Goal: Task Accomplishment & Management: Manage account settings

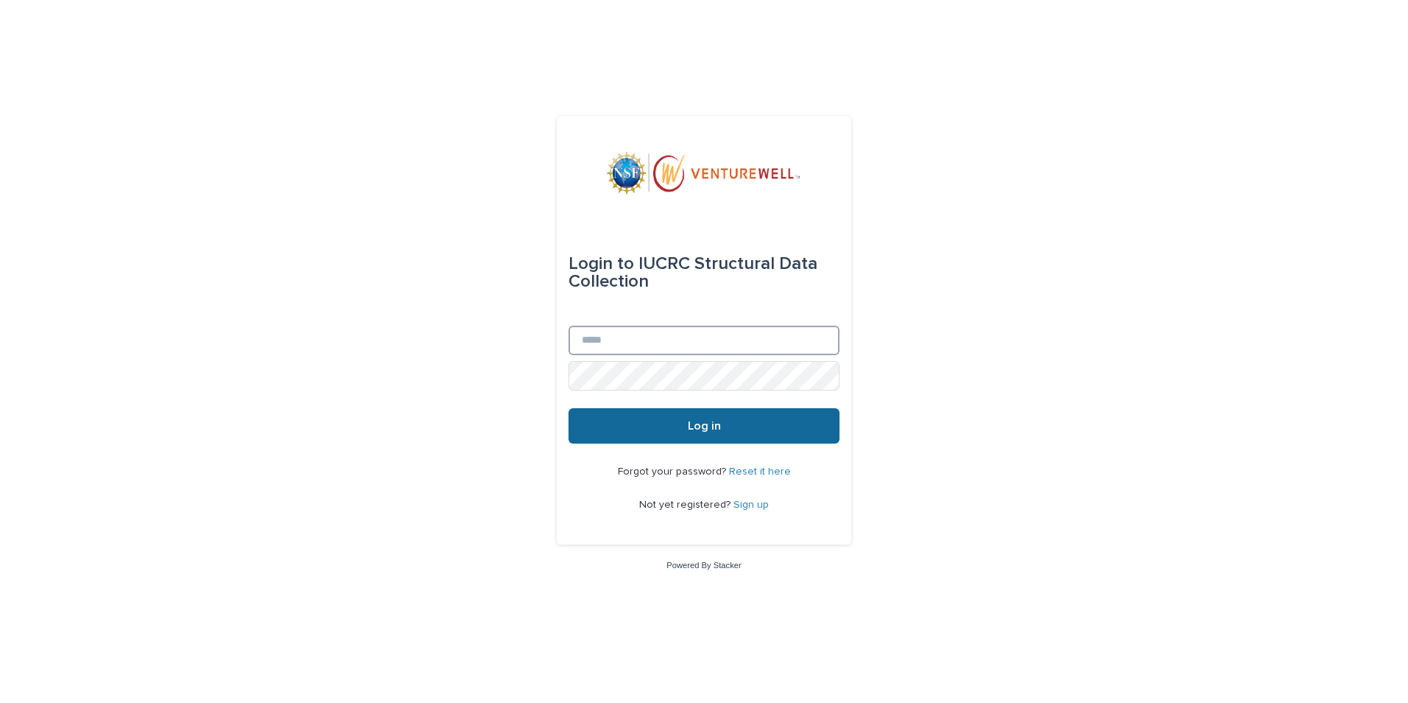
type input "**********"
click at [714, 425] on span "Log in" at bounding box center [704, 426] width 33 height 12
type input "**********"
click at [700, 428] on span "Log in" at bounding box center [704, 426] width 33 height 12
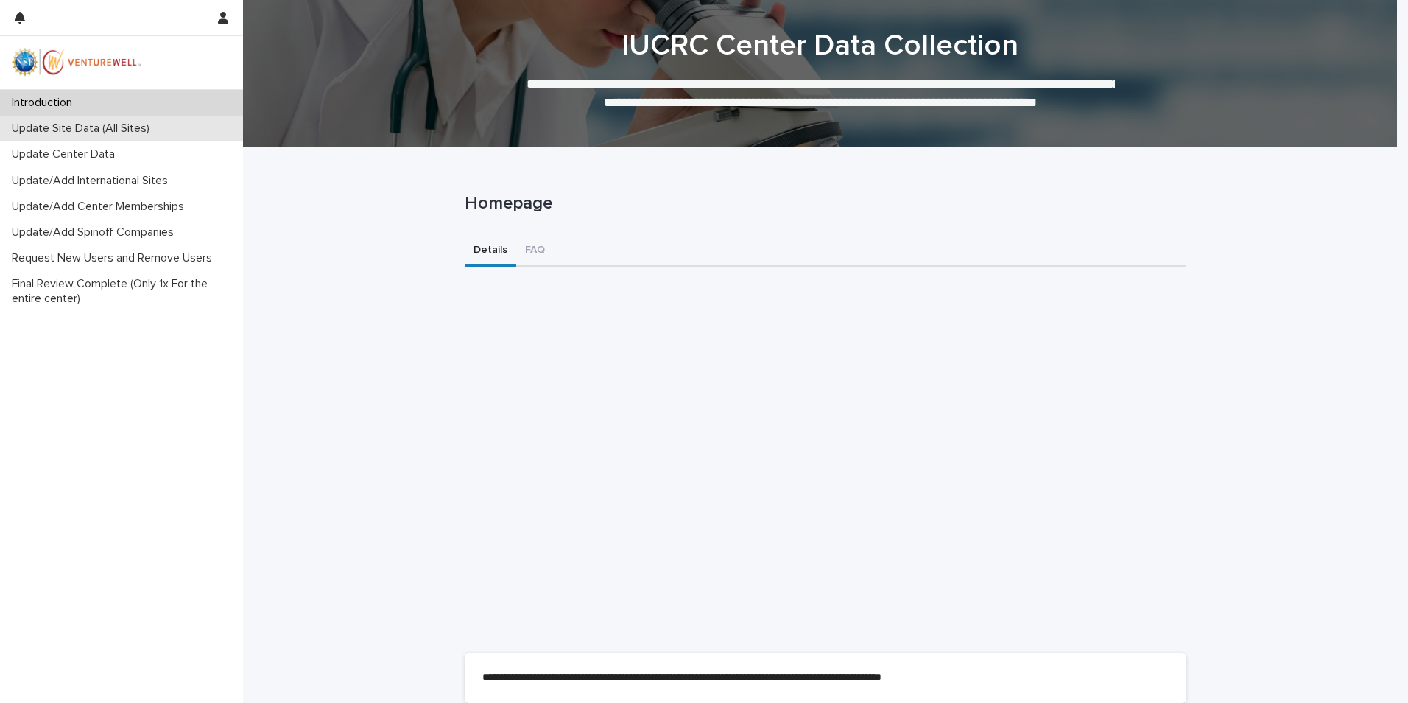
click at [110, 132] on p "Update Site Data (All Sites)" at bounding box center [83, 129] width 155 height 14
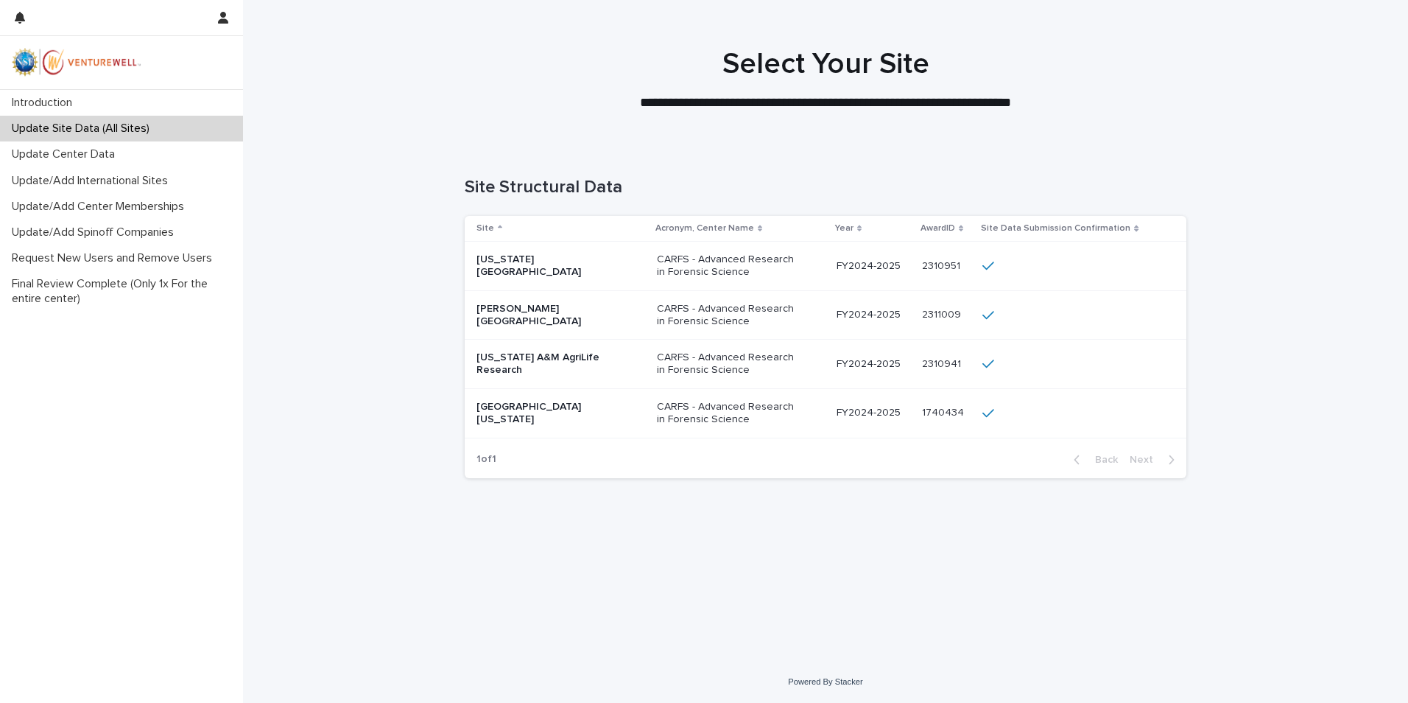
click at [547, 319] on p "[PERSON_NAME][GEOGRAPHIC_DATA]" at bounding box center [550, 315] width 147 height 25
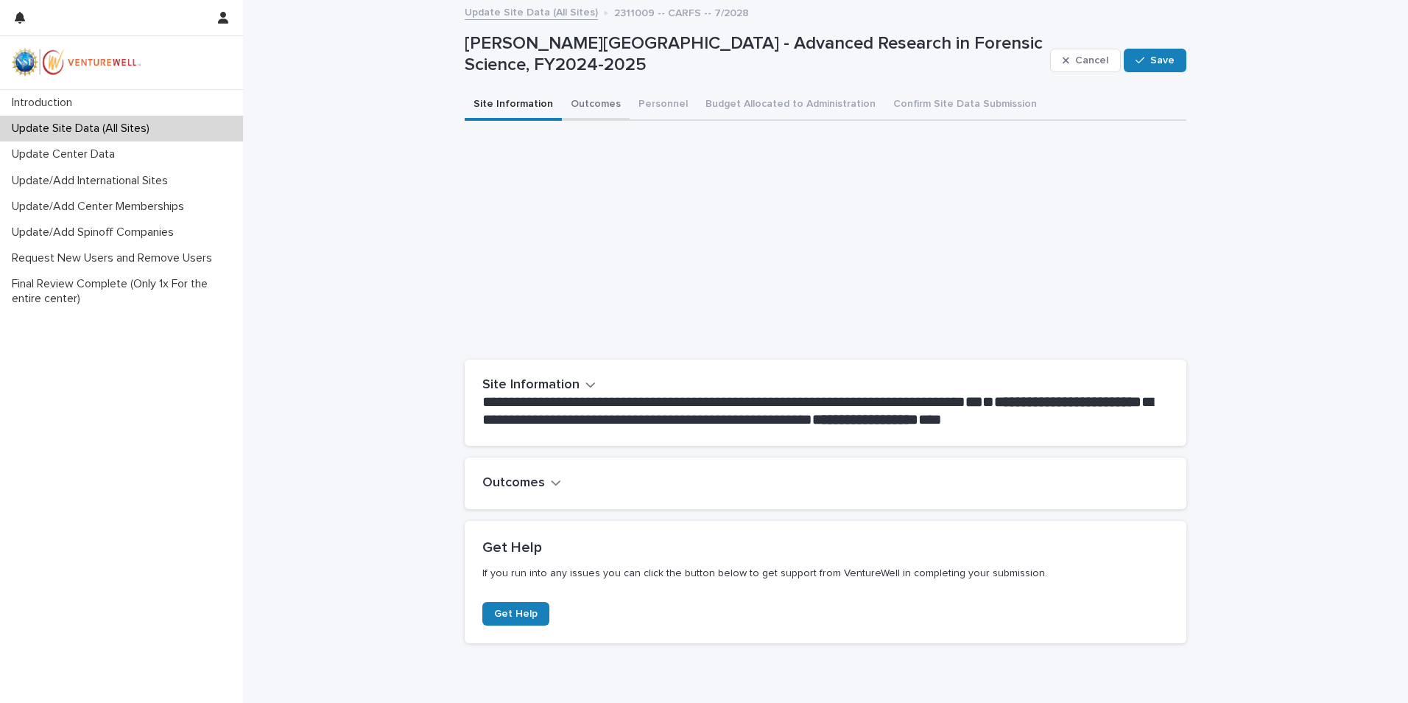
click at [586, 104] on button "Outcomes" at bounding box center [596, 105] width 68 height 31
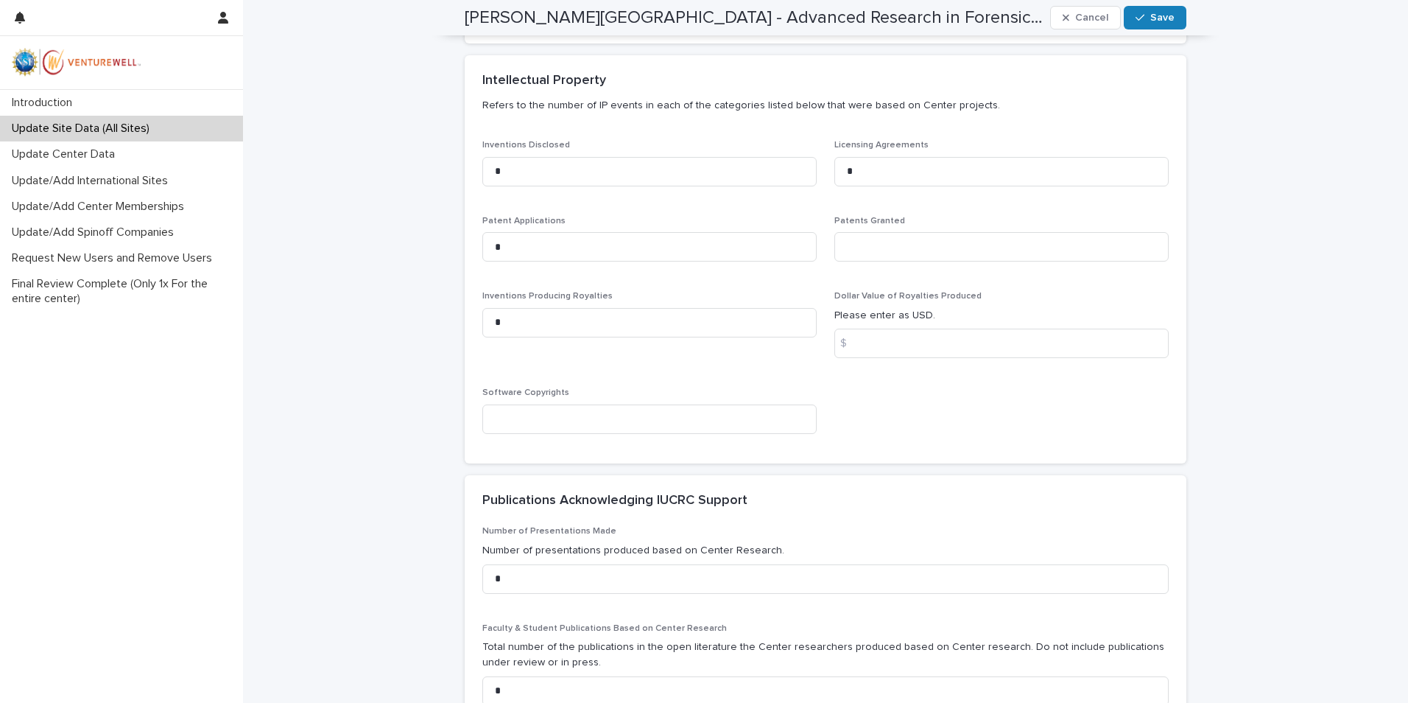
scroll to position [367, 0]
click at [863, 239] on input at bounding box center [1002, 245] width 334 height 29
type input "*"
click at [866, 334] on input at bounding box center [1002, 342] width 334 height 29
type input "*"
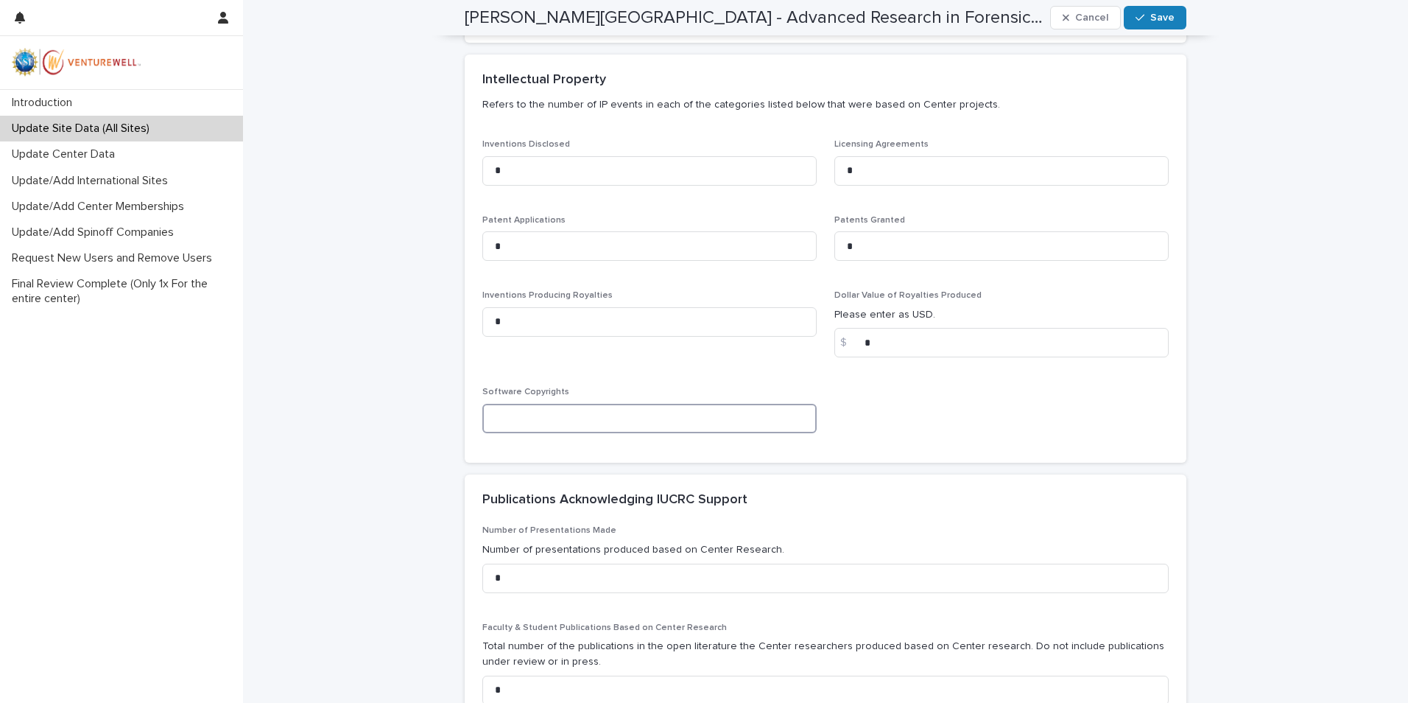
click at [515, 412] on input at bounding box center [649, 418] width 334 height 29
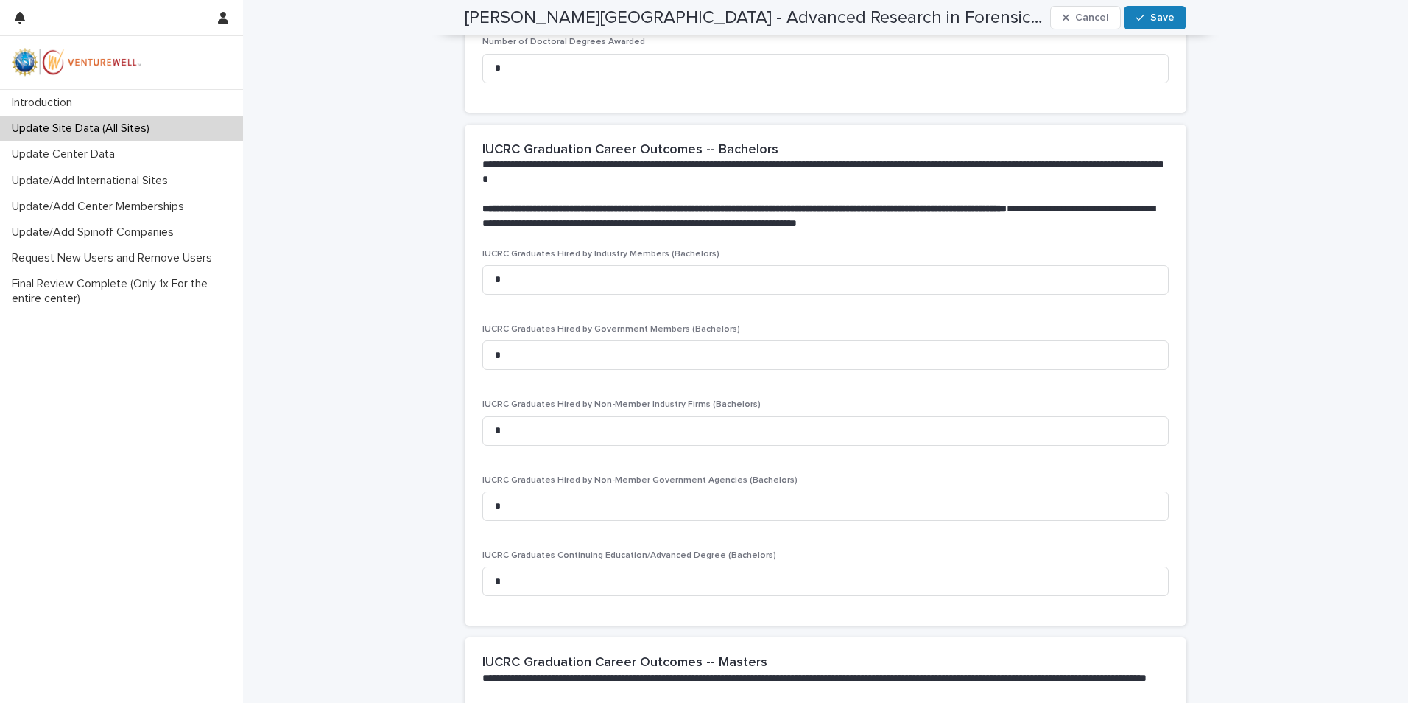
scroll to position [1374, 0]
type input "*"
click at [1145, 15] on div "button" at bounding box center [1143, 18] width 15 height 10
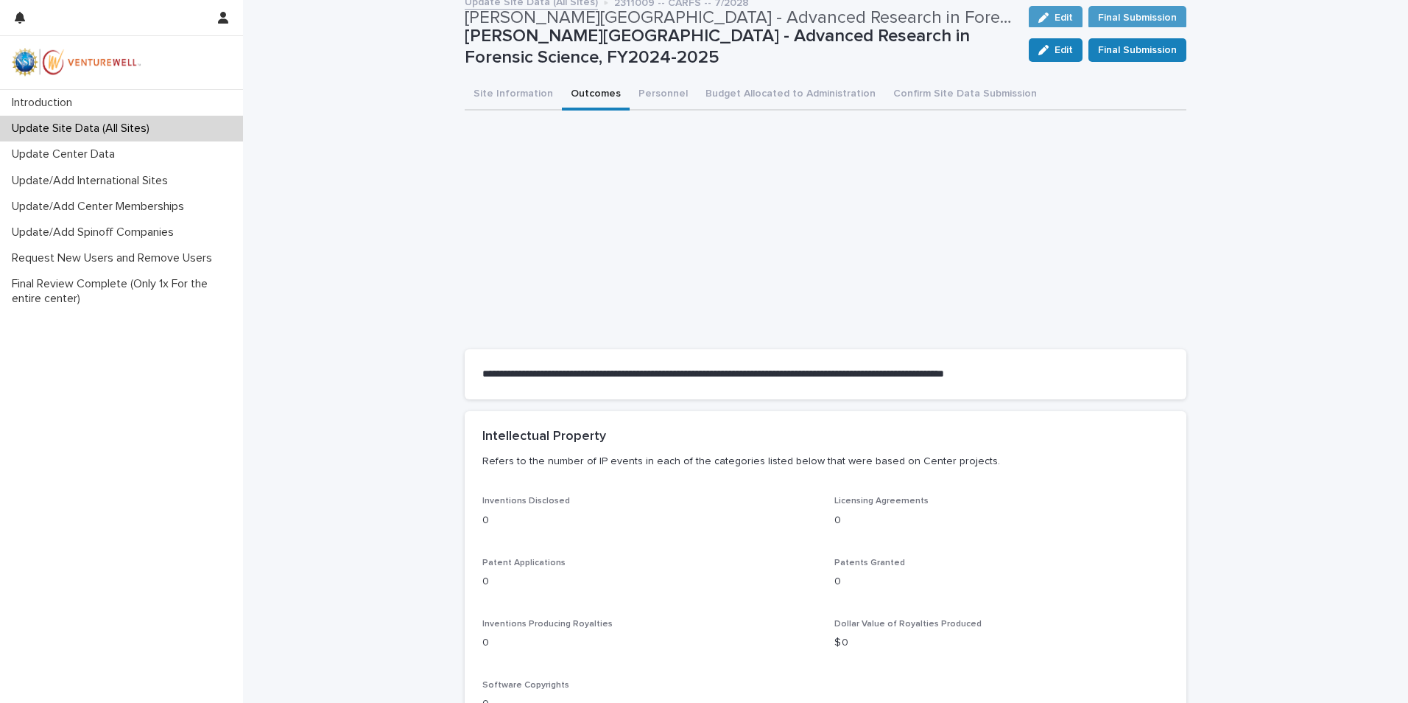
scroll to position [0, 0]
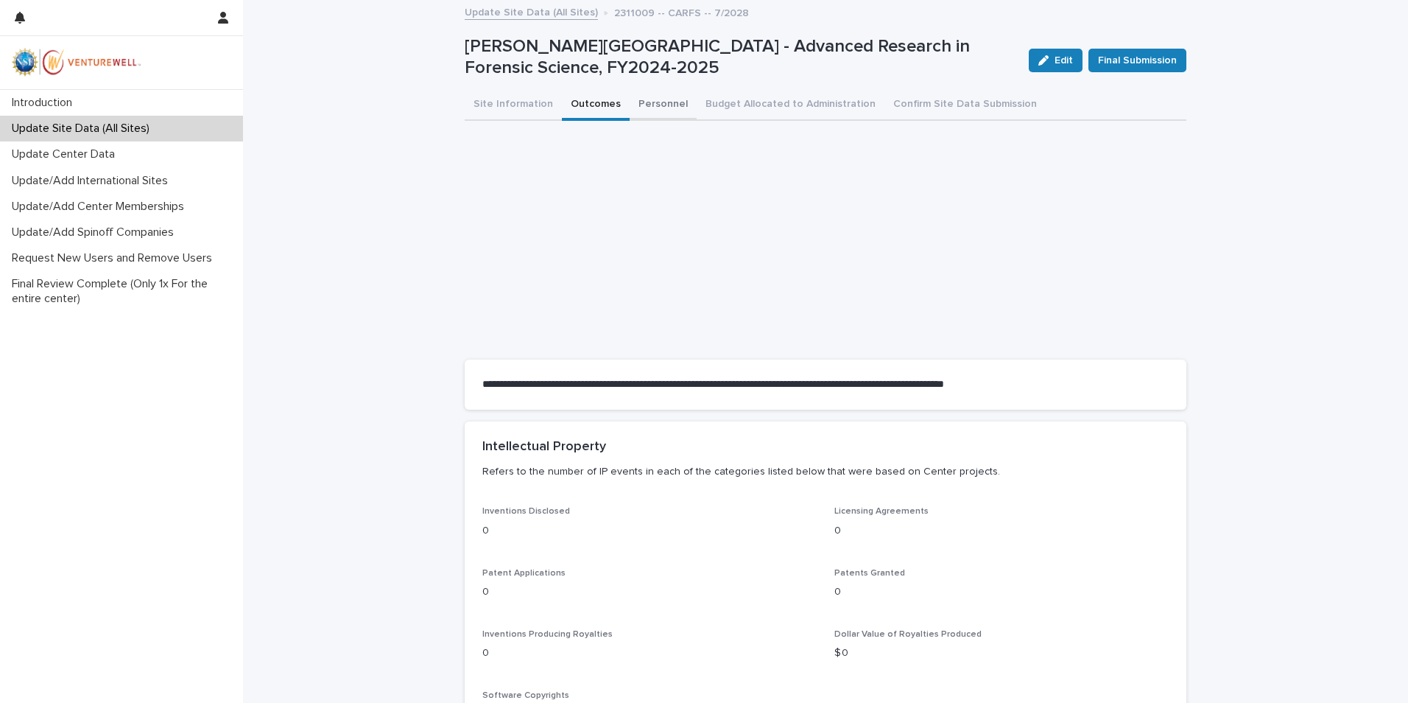
click at [644, 102] on button "Personnel" at bounding box center [663, 105] width 67 height 31
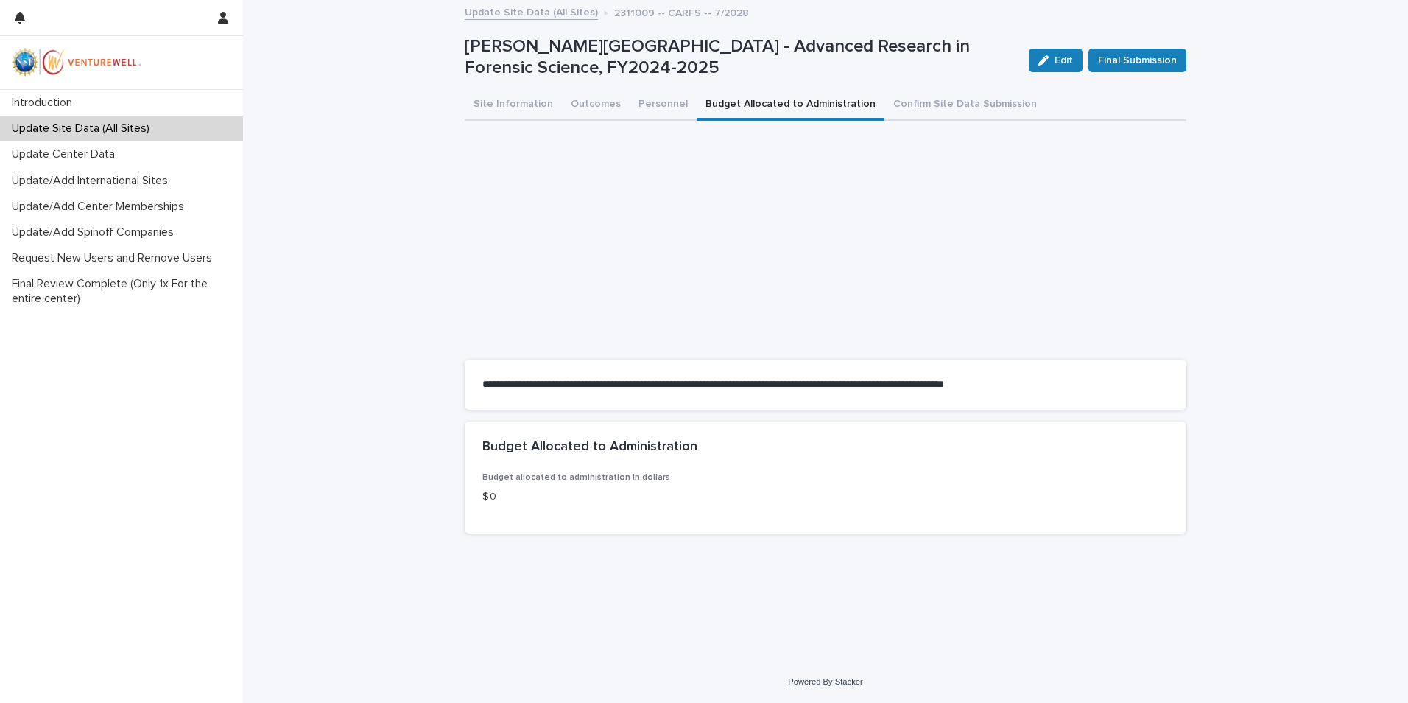
click at [731, 99] on button "Budget Allocated to Administration" at bounding box center [791, 105] width 188 height 31
click at [1061, 54] on button "Edit" at bounding box center [1056, 61] width 54 height 24
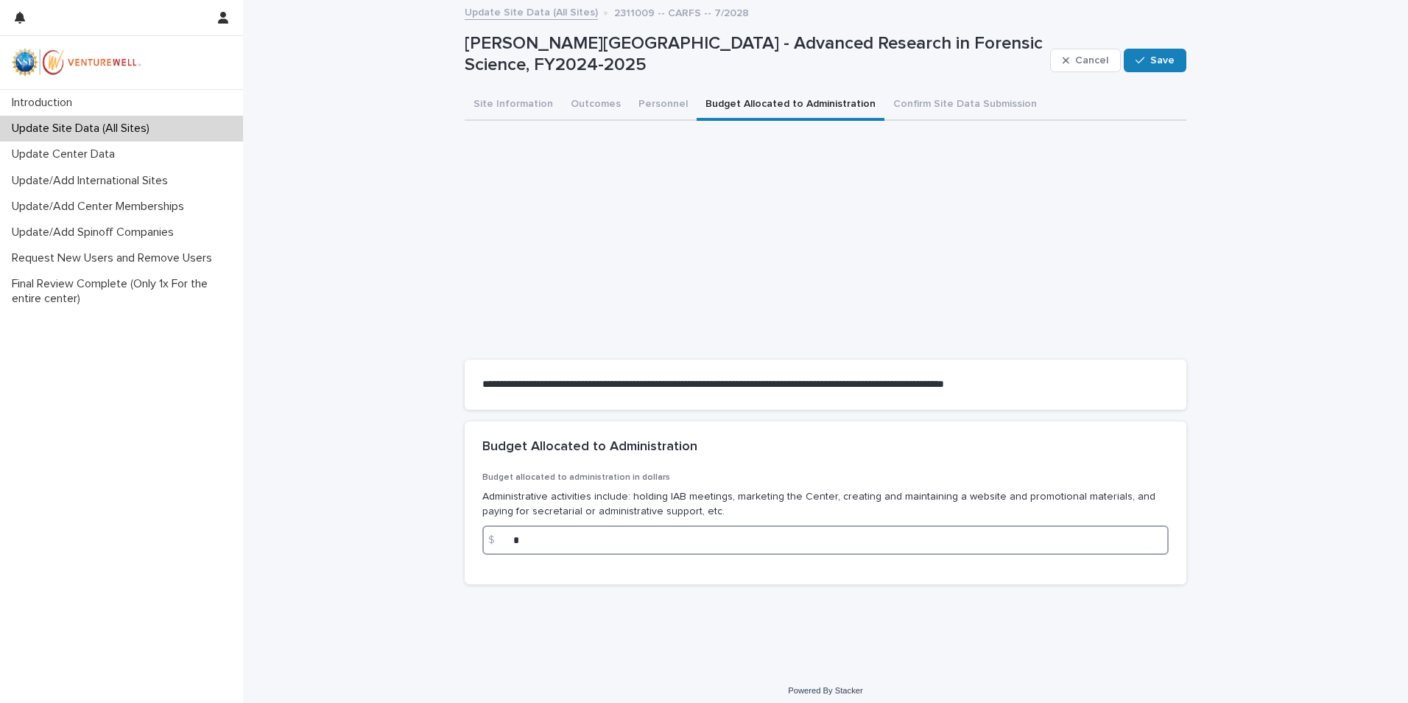
click at [544, 534] on input "*" at bounding box center [825, 539] width 686 height 29
type input "*****"
click at [1155, 50] on button "Save" at bounding box center [1155, 61] width 63 height 24
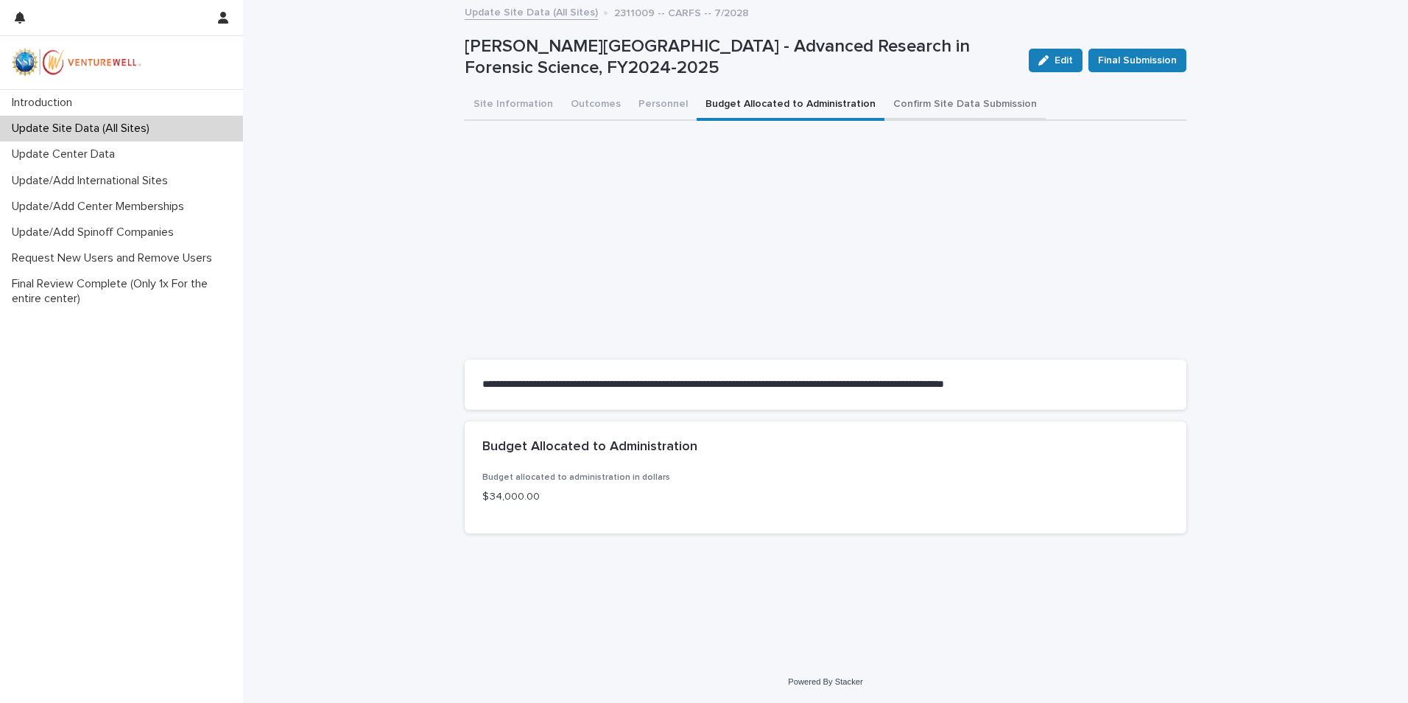
click at [898, 102] on button "Confirm Site Data Submission" at bounding box center [965, 105] width 161 height 31
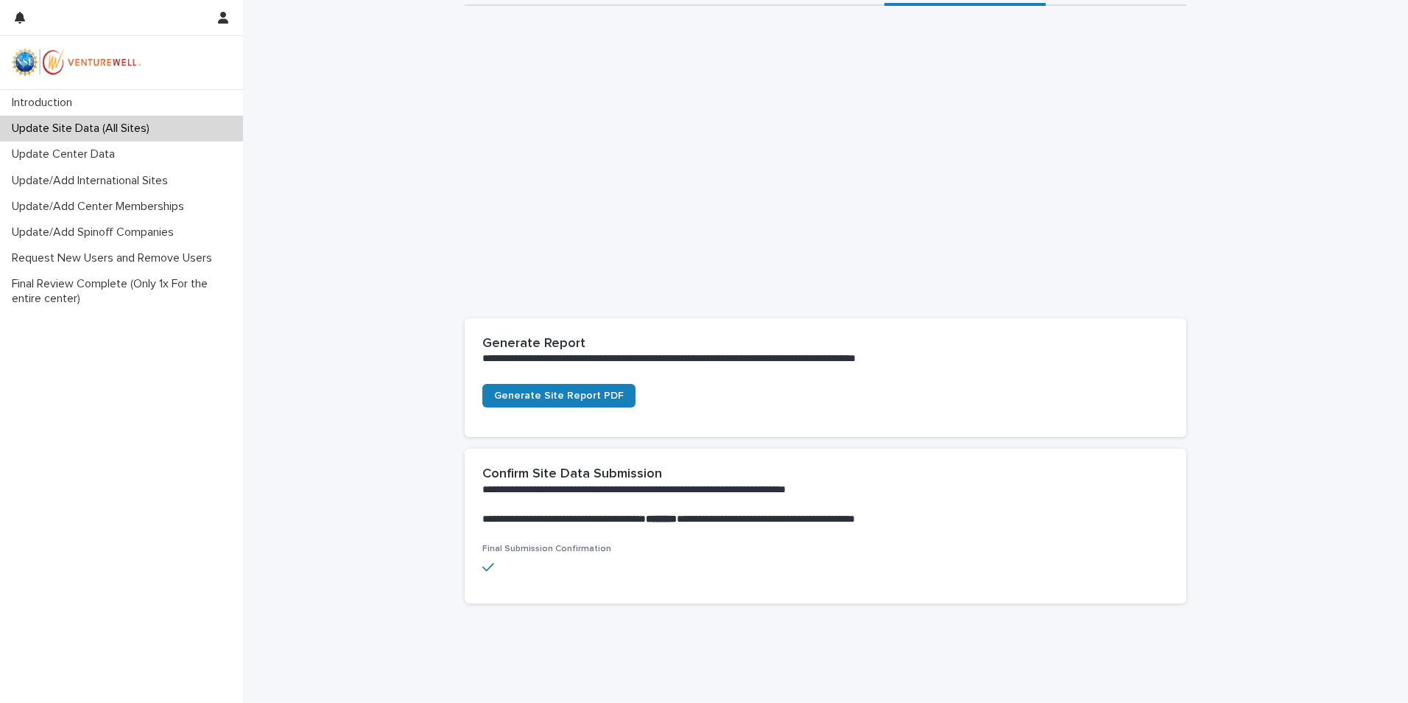
scroll to position [143, 0]
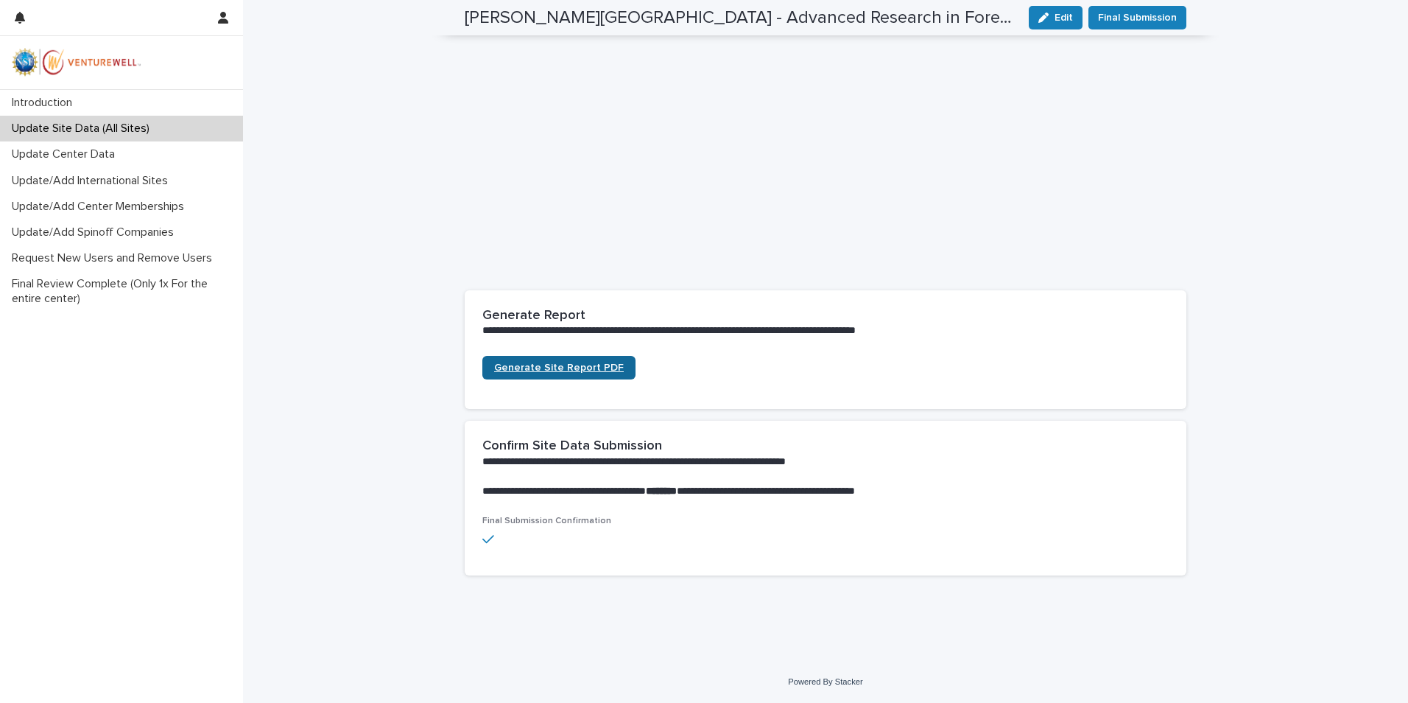
click at [571, 369] on span "Generate Site Report PDF" at bounding box center [559, 367] width 130 height 10
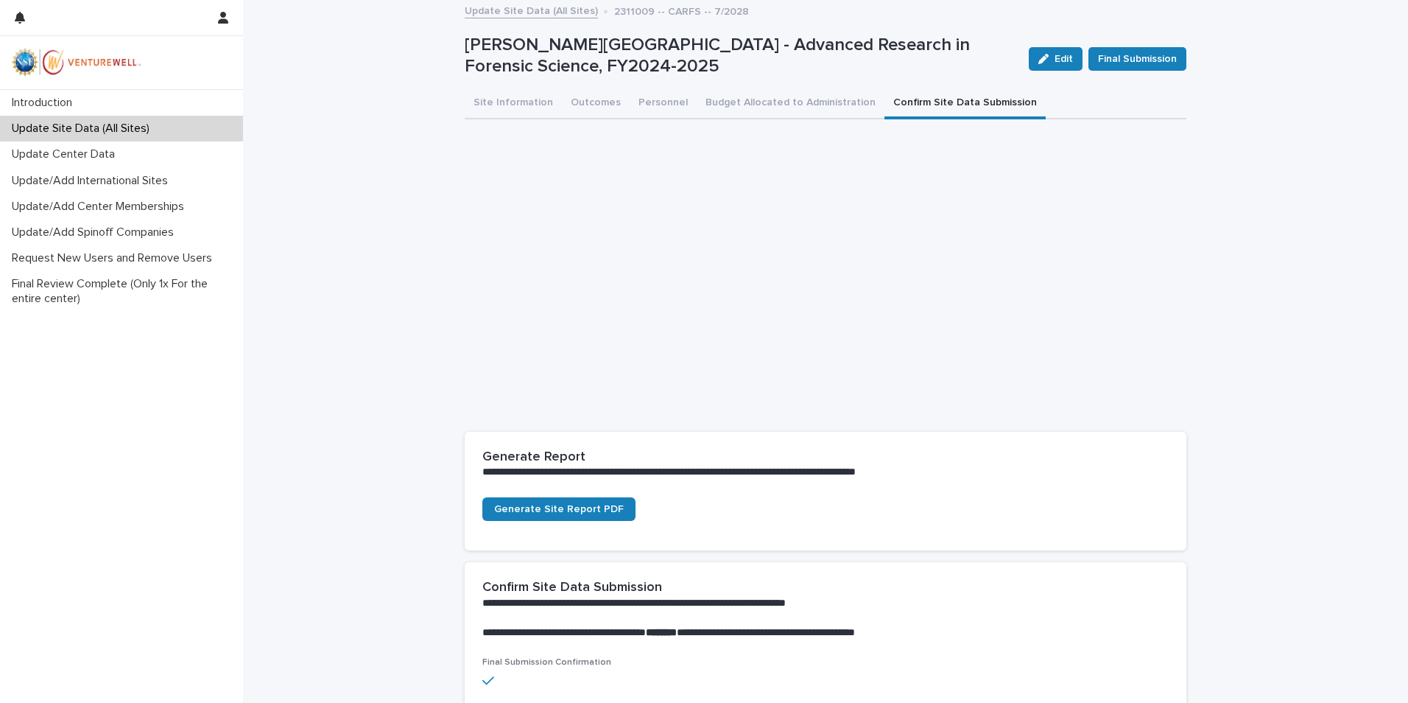
scroll to position [0, 0]
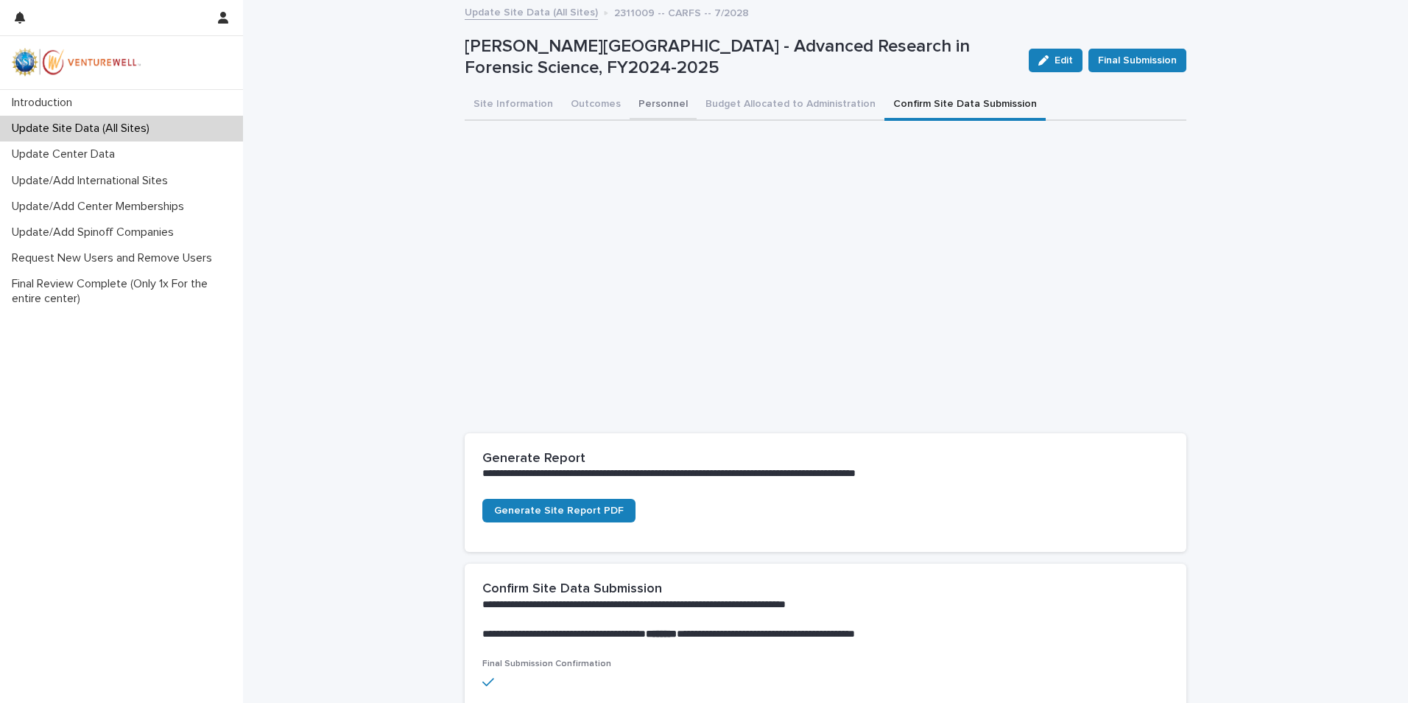
click at [640, 96] on button "Personnel" at bounding box center [663, 105] width 67 height 31
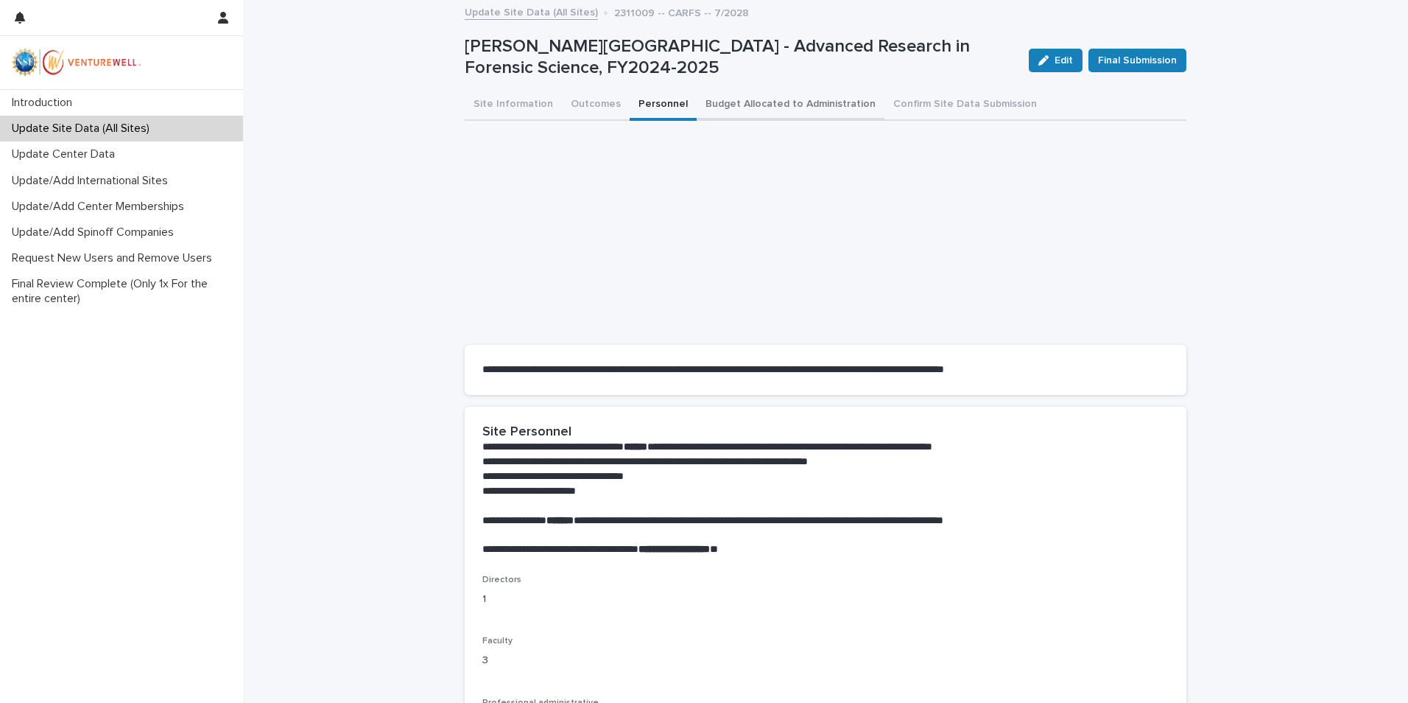
click at [744, 105] on button "Budget Allocated to Administration" at bounding box center [791, 105] width 188 height 31
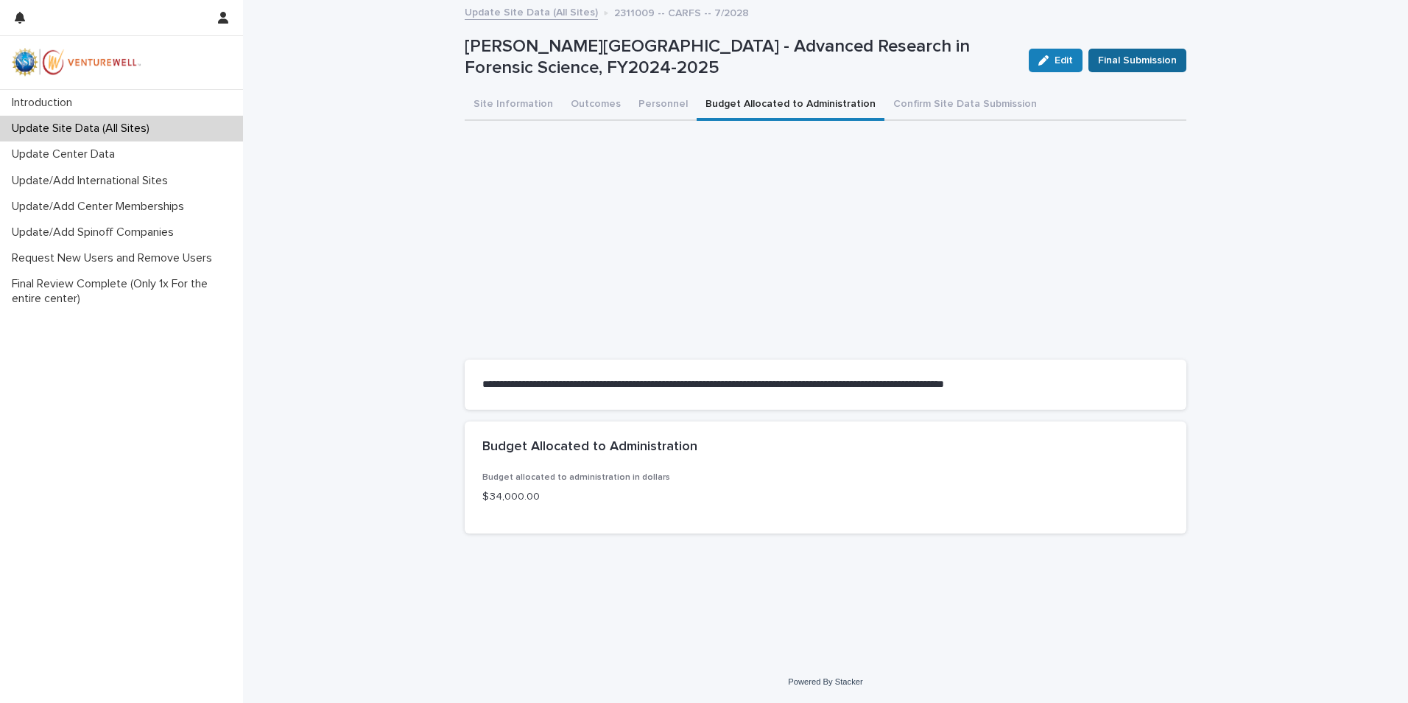
click at [1141, 62] on span "Final Submission" at bounding box center [1137, 60] width 79 height 15
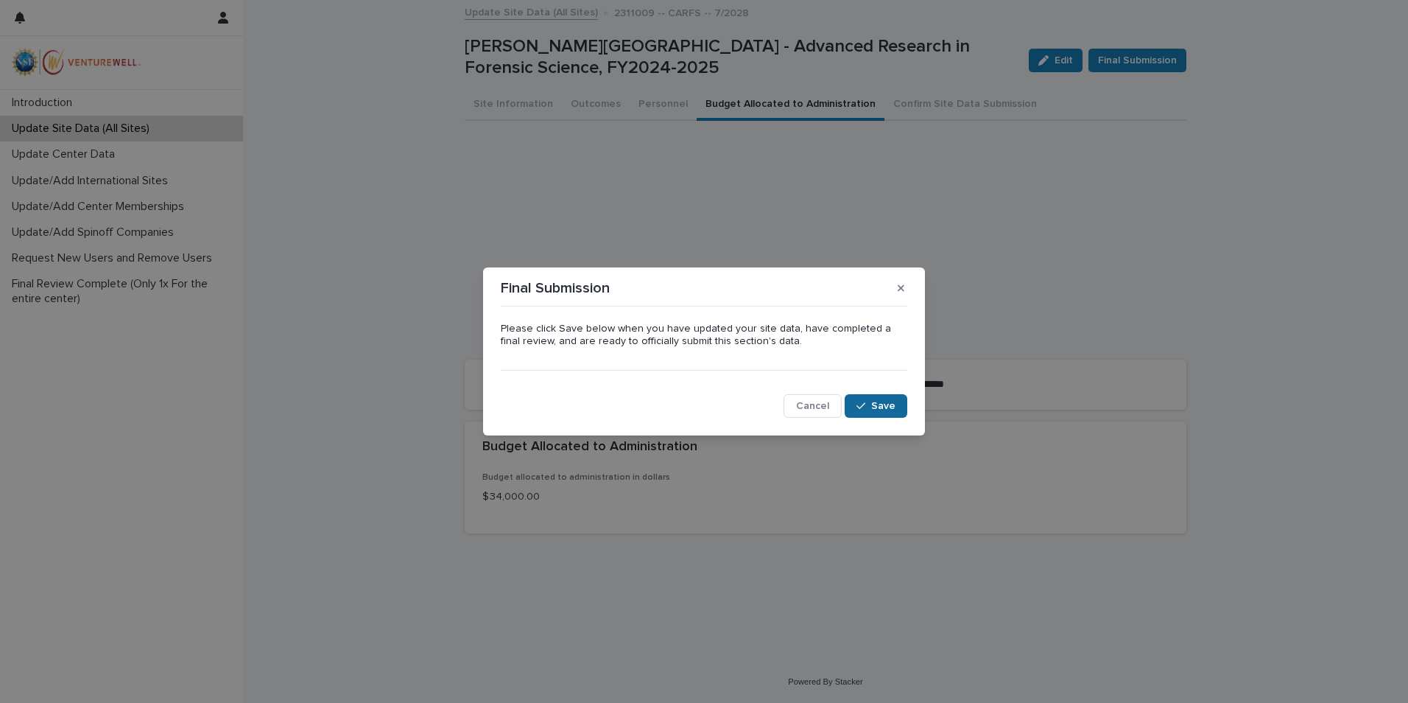
click at [885, 404] on span "Save" at bounding box center [883, 406] width 24 height 10
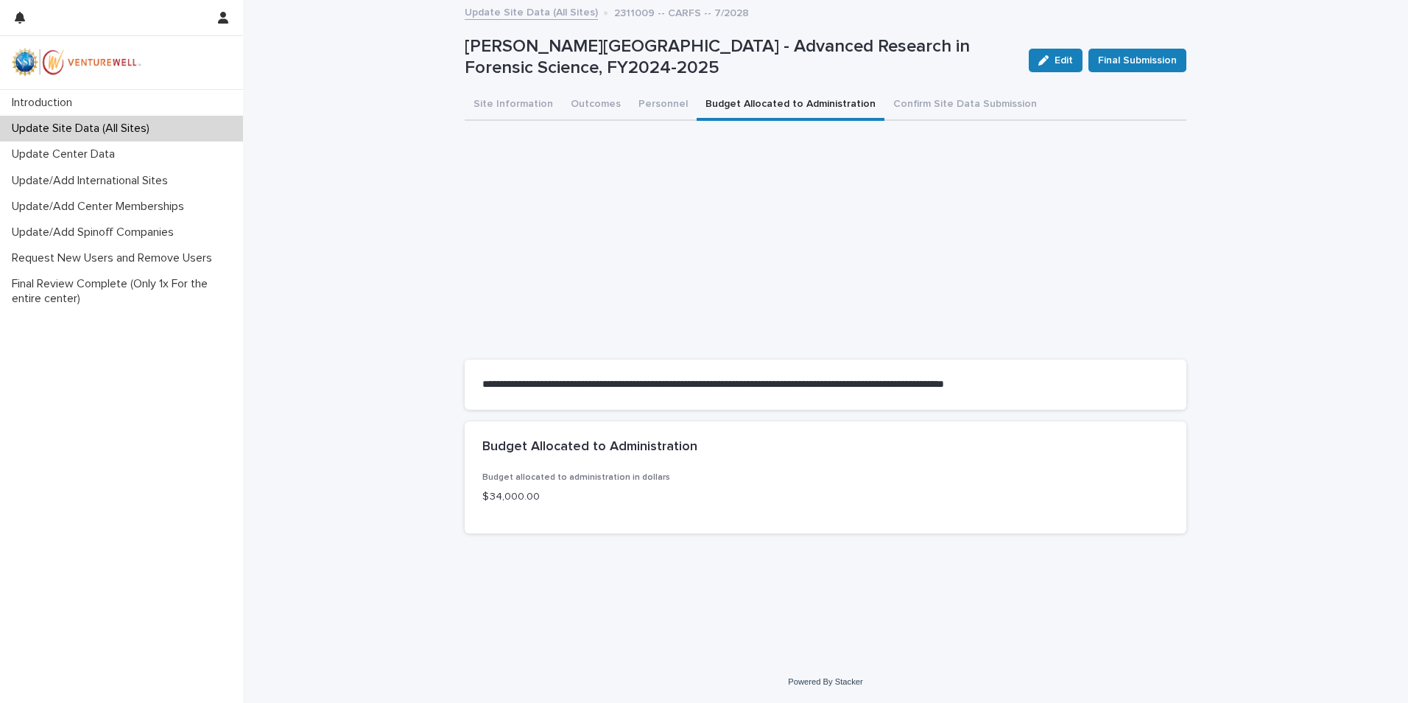
click at [60, 129] on p "Update Site Data (All Sites)" at bounding box center [83, 129] width 155 height 14
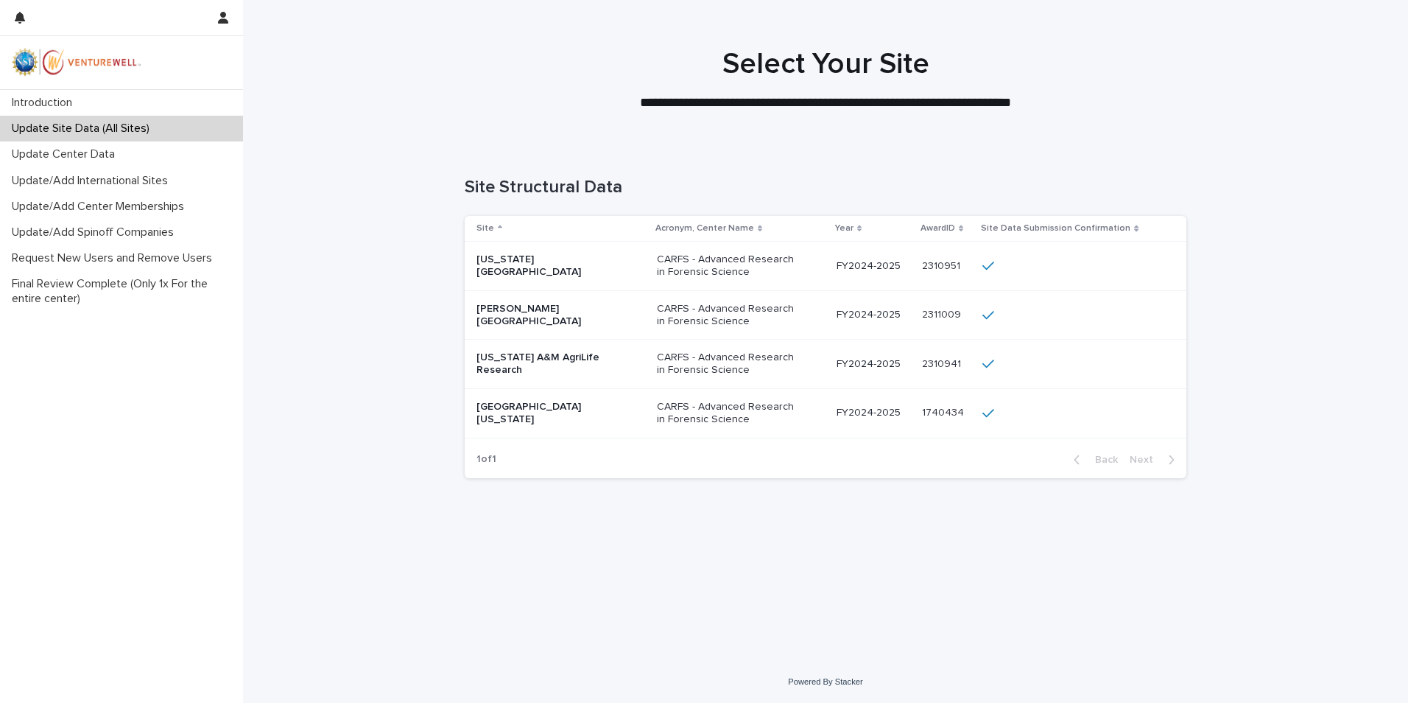
click at [568, 259] on p "Florida International University" at bounding box center [550, 265] width 147 height 25
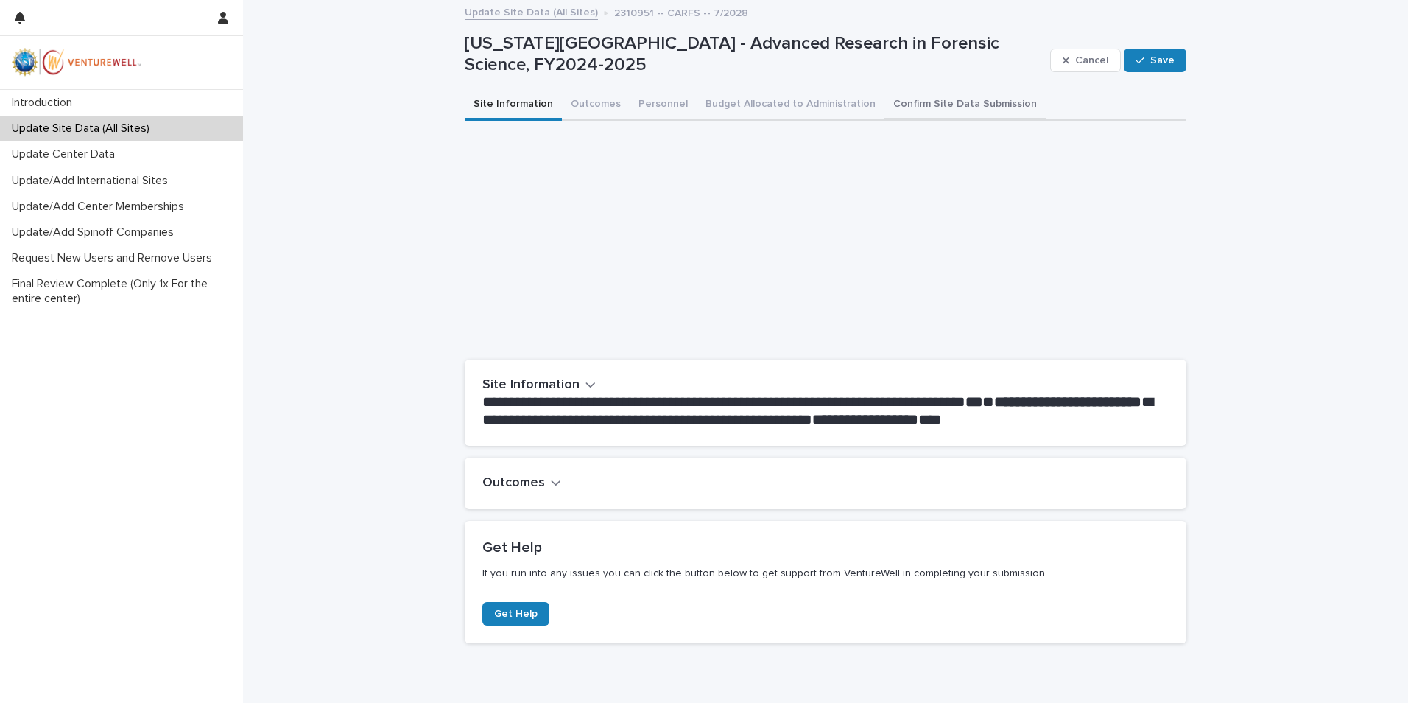
click at [899, 92] on button "Confirm Site Data Submission" at bounding box center [965, 105] width 161 height 31
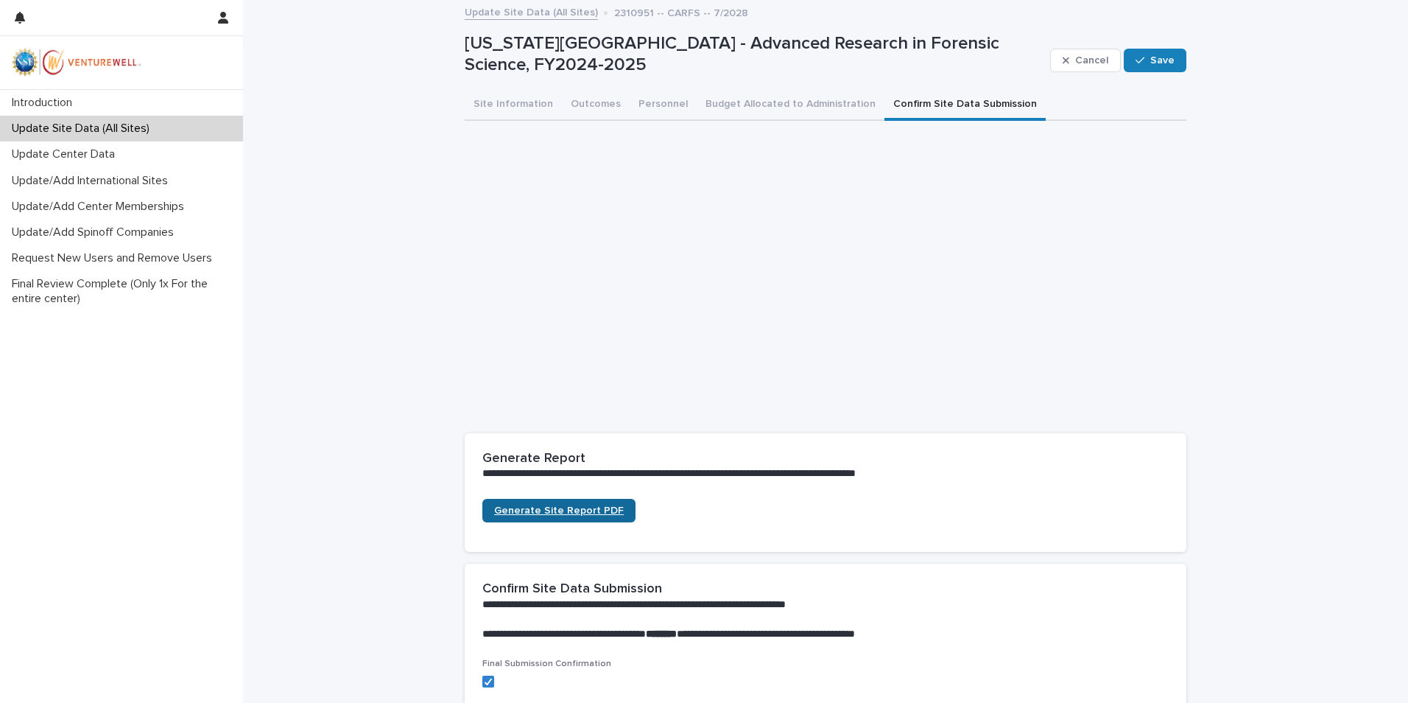
click at [548, 510] on span "Generate Site Report PDF" at bounding box center [559, 510] width 130 height 10
click at [109, 125] on p "Update Site Data (All Sites)" at bounding box center [83, 129] width 155 height 14
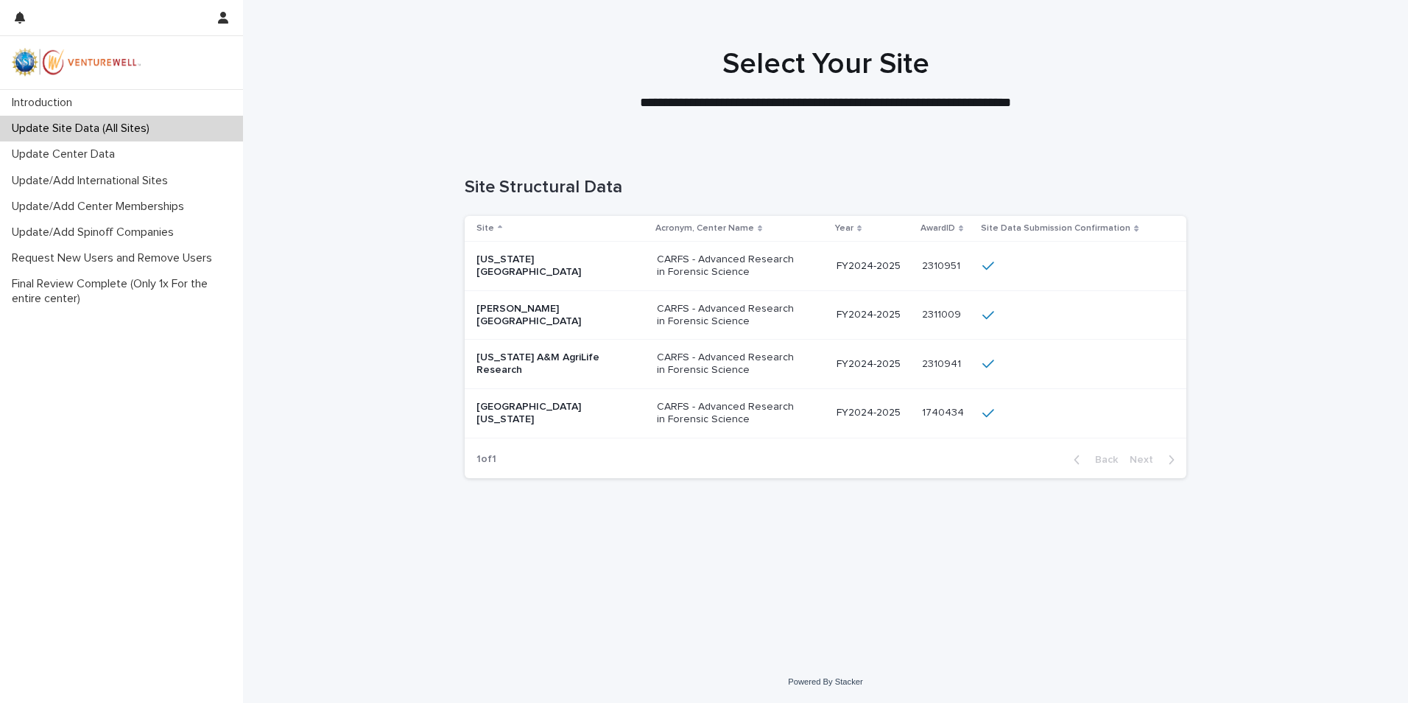
click at [527, 368] on p "Texas A&M AgriLife Research" at bounding box center [550, 363] width 147 height 25
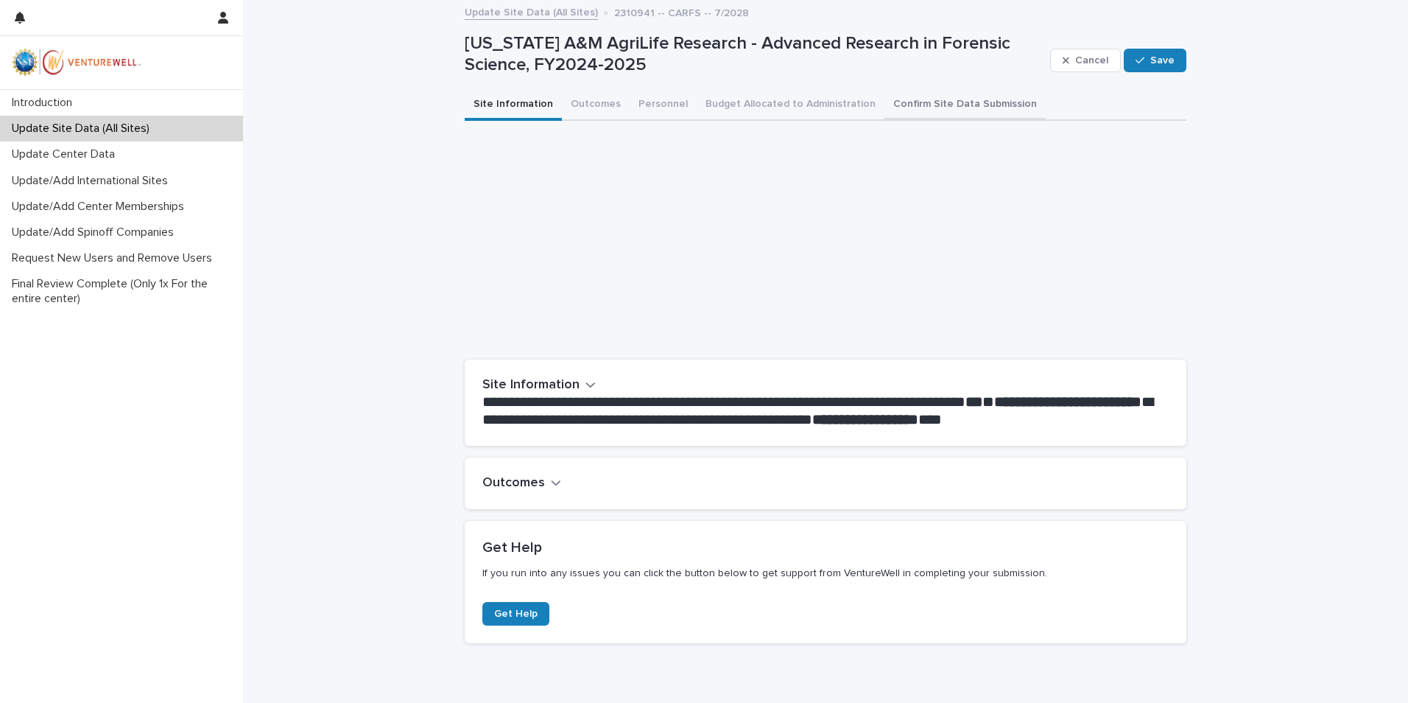
click at [933, 102] on button "Confirm Site Data Submission" at bounding box center [965, 105] width 161 height 31
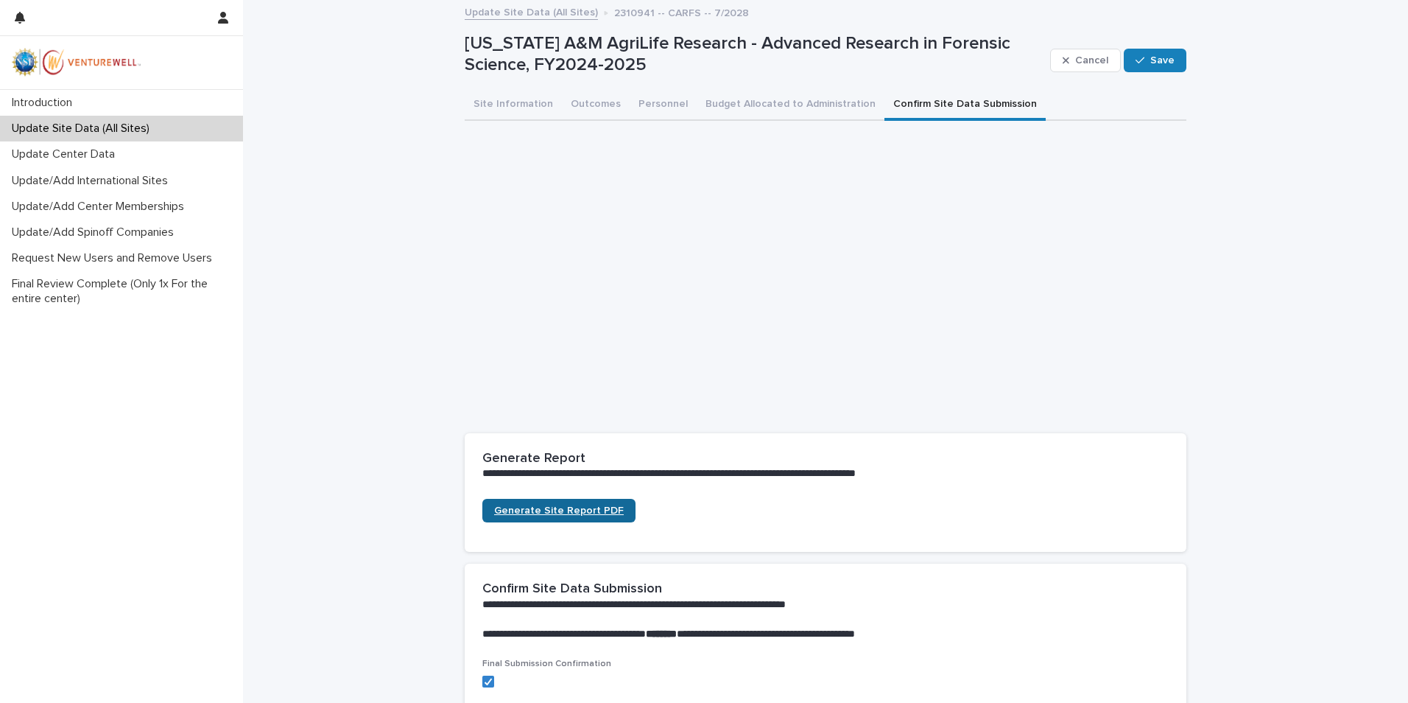
click at [516, 504] on link "Generate Site Report PDF" at bounding box center [558, 511] width 153 height 24
click at [96, 127] on p "Update Site Data (All Sites)" at bounding box center [83, 129] width 155 height 14
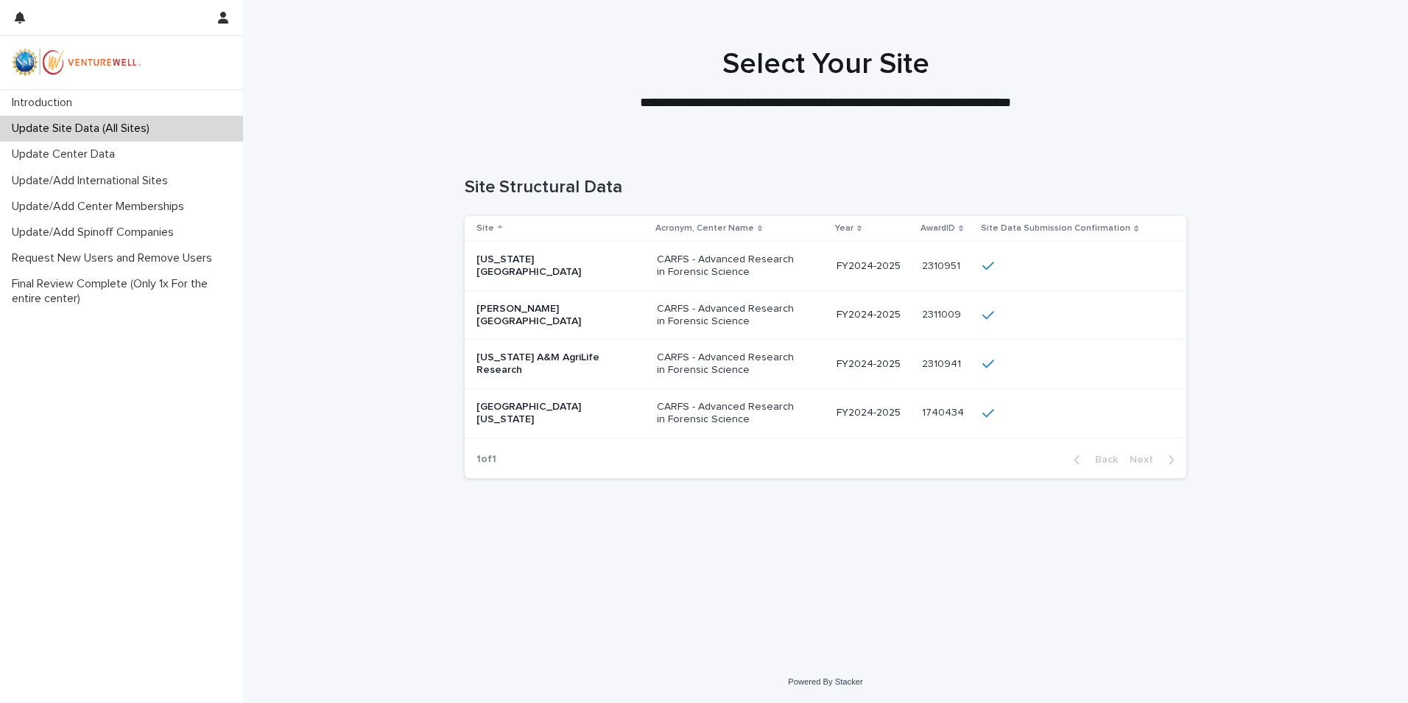
click at [562, 409] on p "University of South Alabama" at bounding box center [550, 413] width 147 height 25
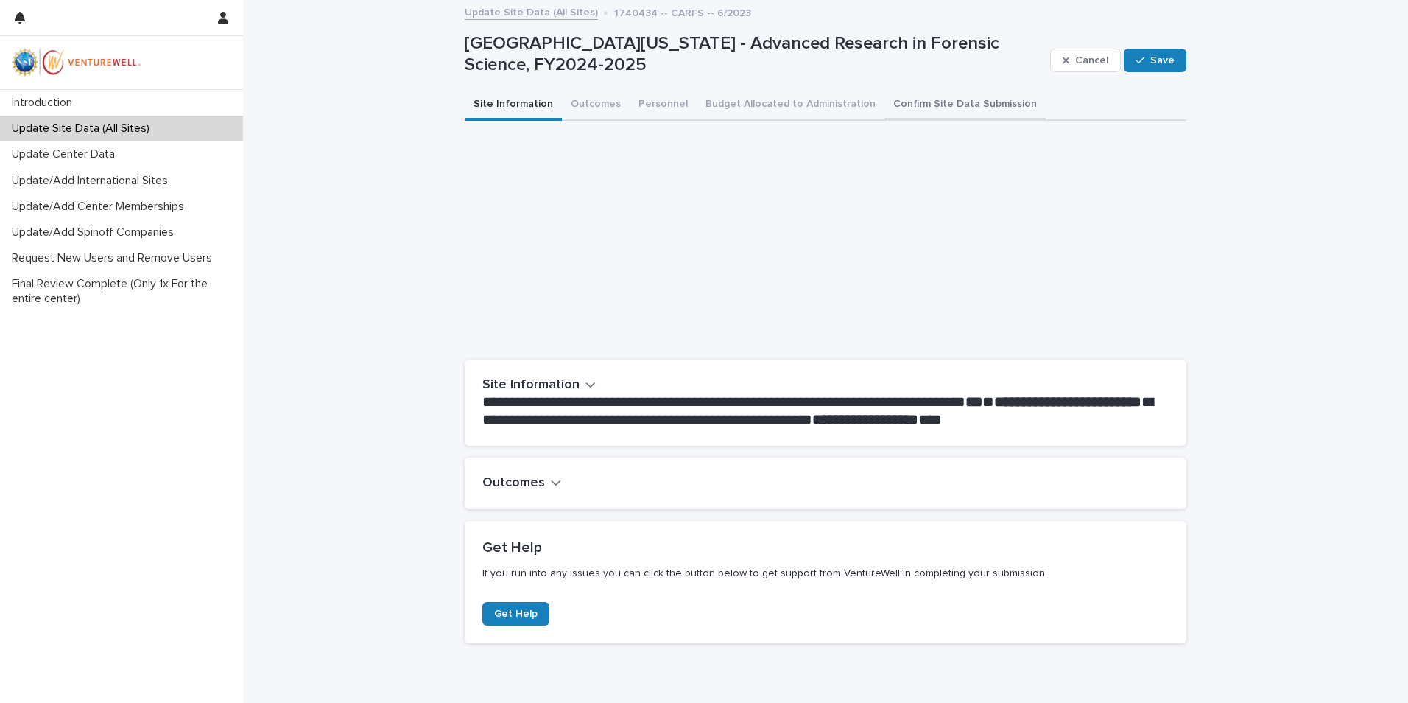
click at [886, 97] on button "Confirm Site Data Submission" at bounding box center [965, 105] width 161 height 31
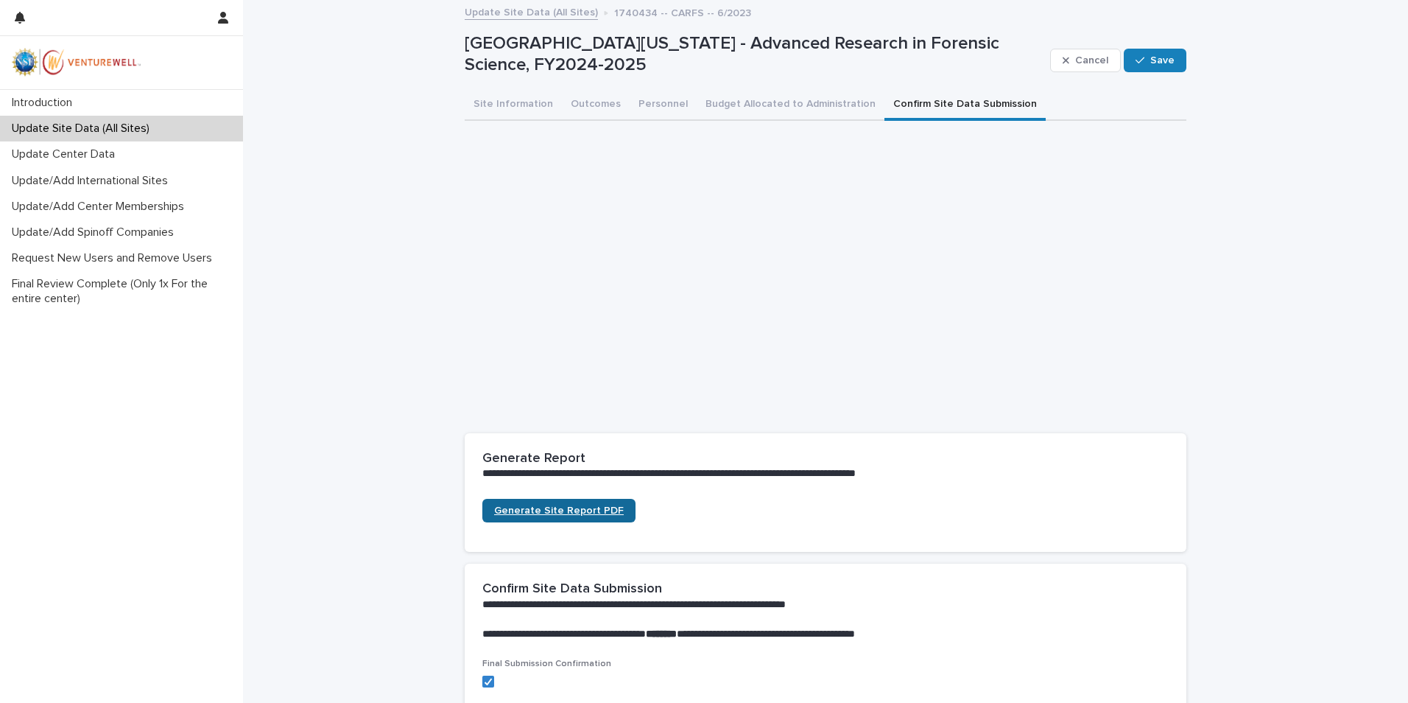
click at [577, 508] on span "Generate Site Report PDF" at bounding box center [559, 510] width 130 height 10
click at [105, 123] on p "Update Site Data (All Sites)" at bounding box center [83, 129] width 155 height 14
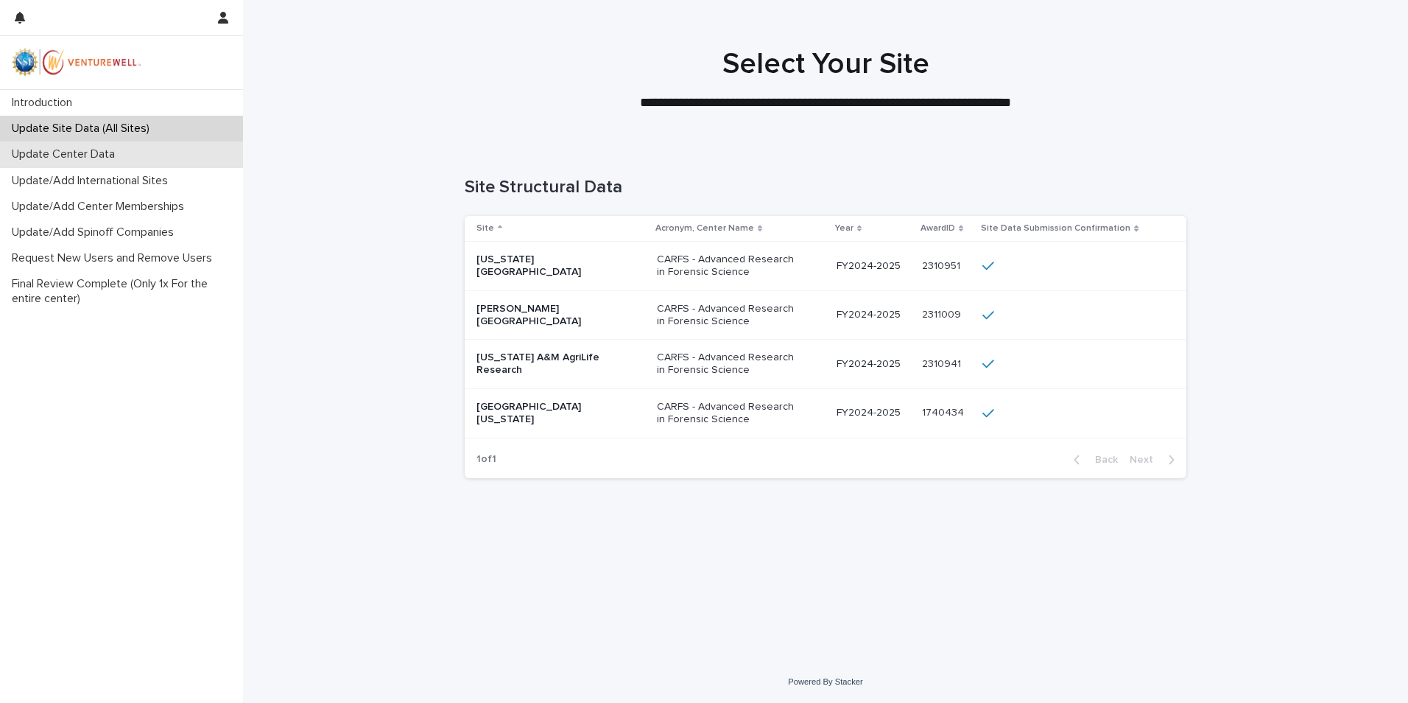
click at [30, 150] on p "Update Center Data" at bounding box center [66, 154] width 121 height 14
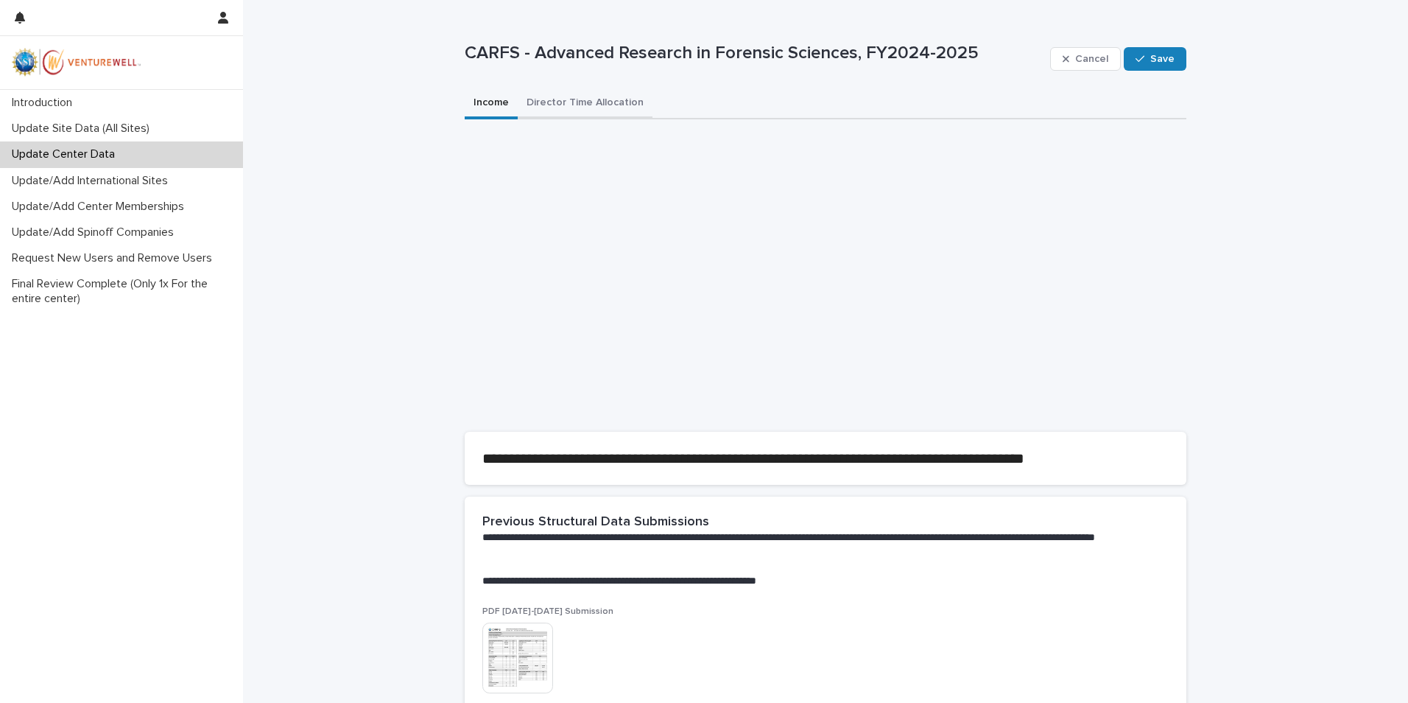
click at [563, 102] on button "Director Time Allocation" at bounding box center [585, 103] width 135 height 31
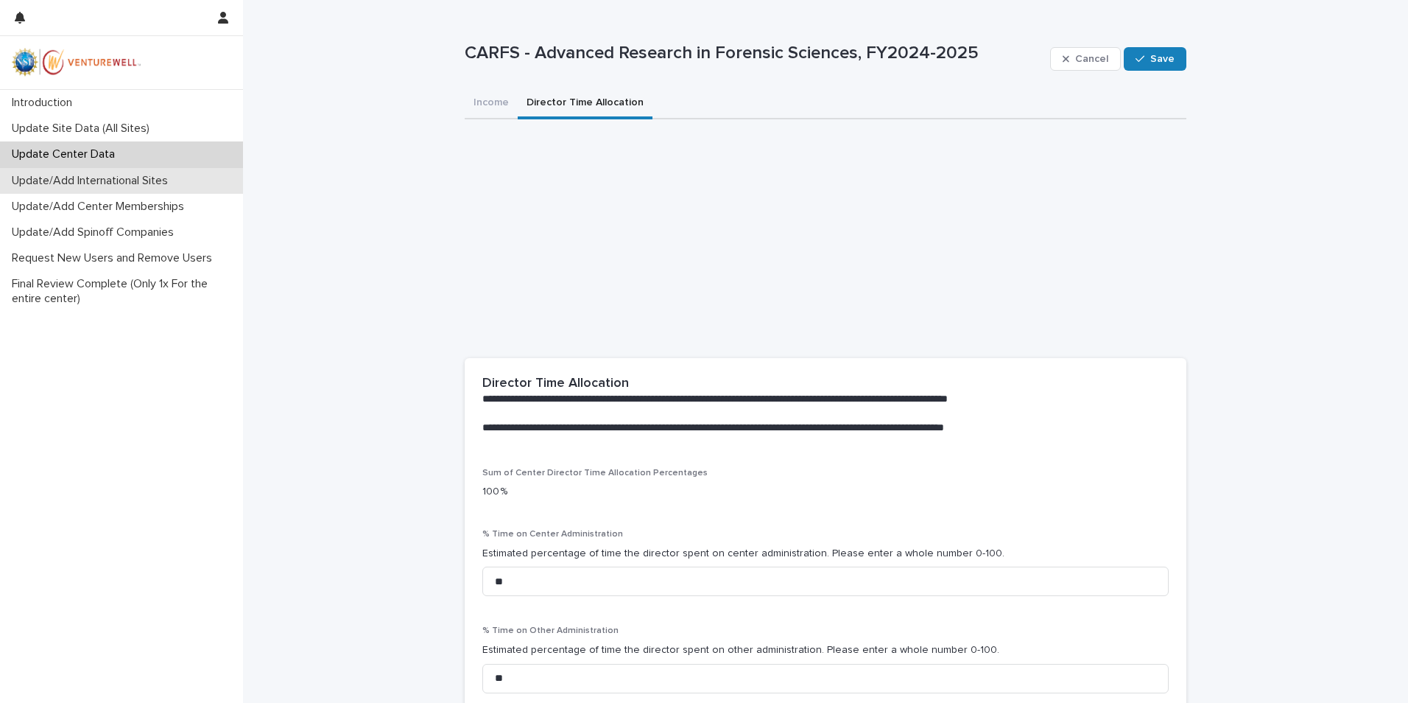
click at [45, 183] on p "Update/Add International Sites" at bounding box center [93, 181] width 174 height 14
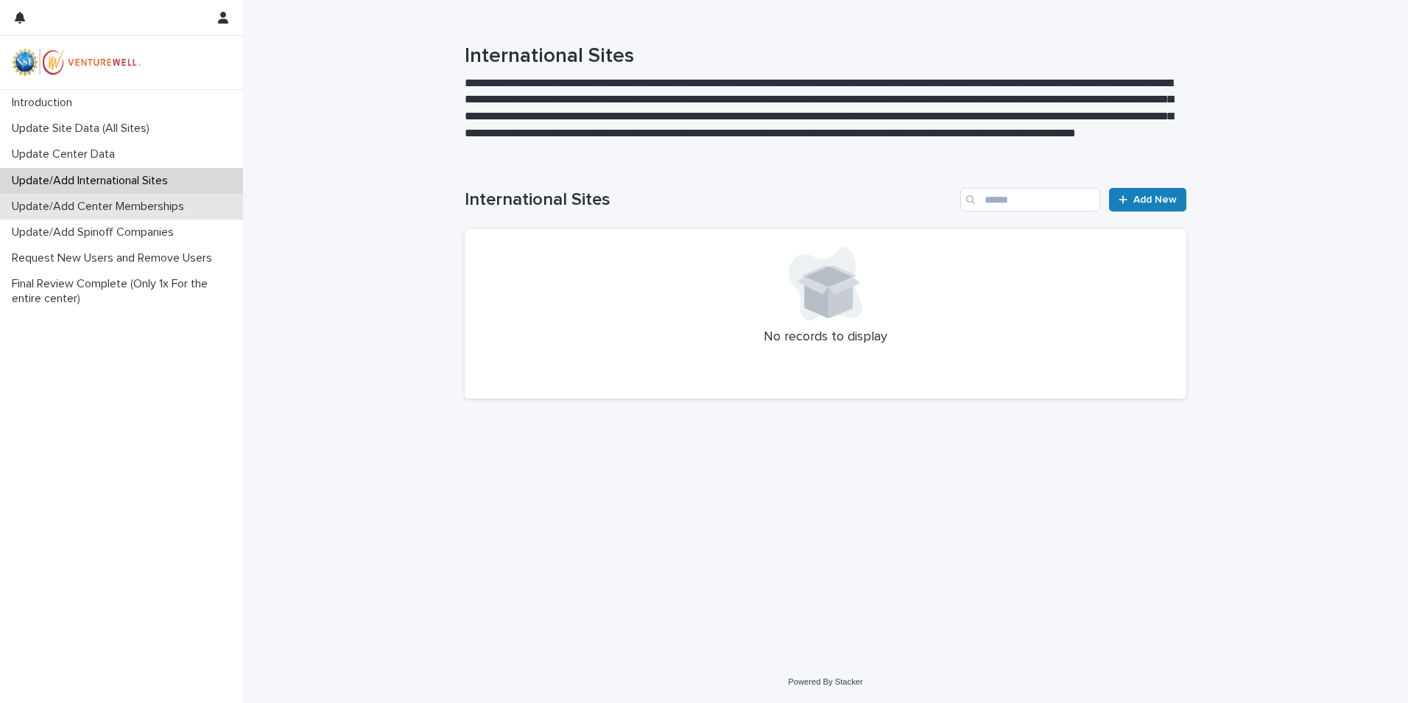
click at [34, 210] on p "Update/Add Center Memberships" at bounding box center [101, 207] width 190 height 14
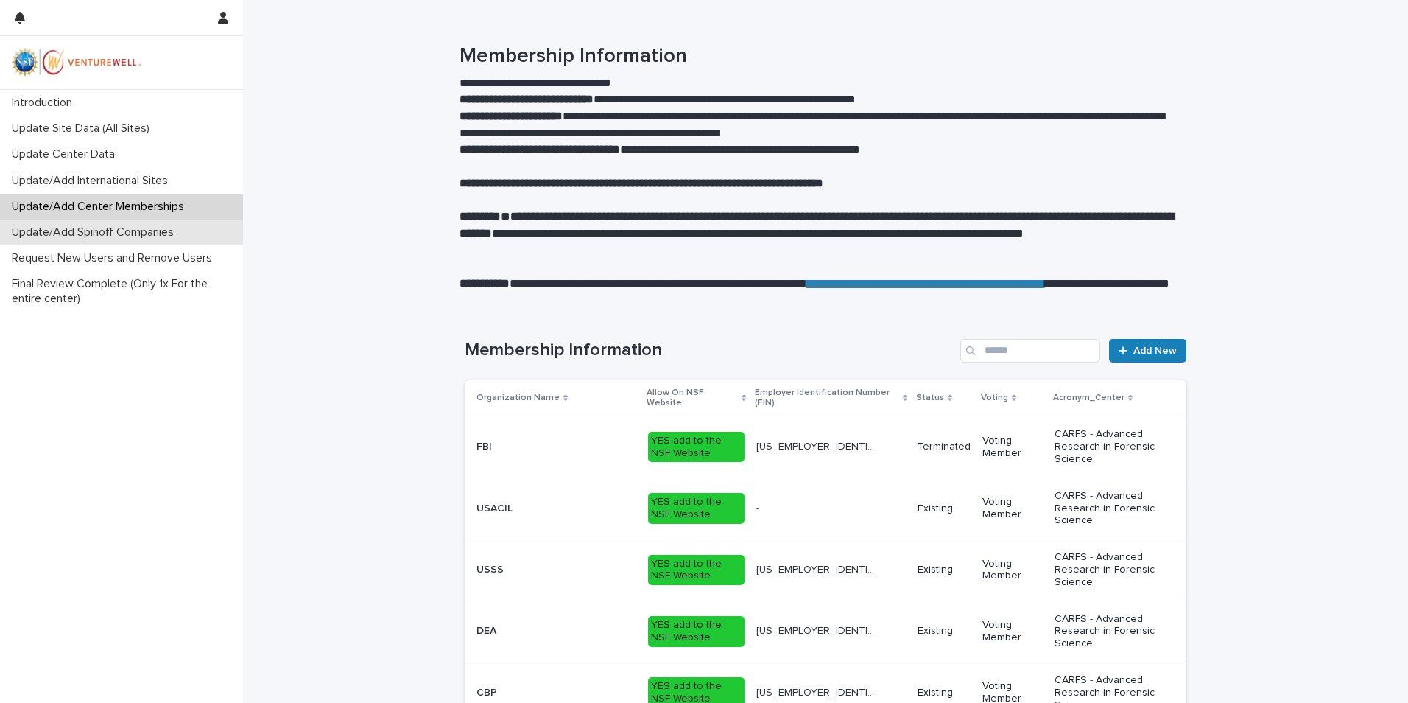
click at [27, 231] on p "Update/Add Spinoff Companies" at bounding box center [96, 232] width 180 height 14
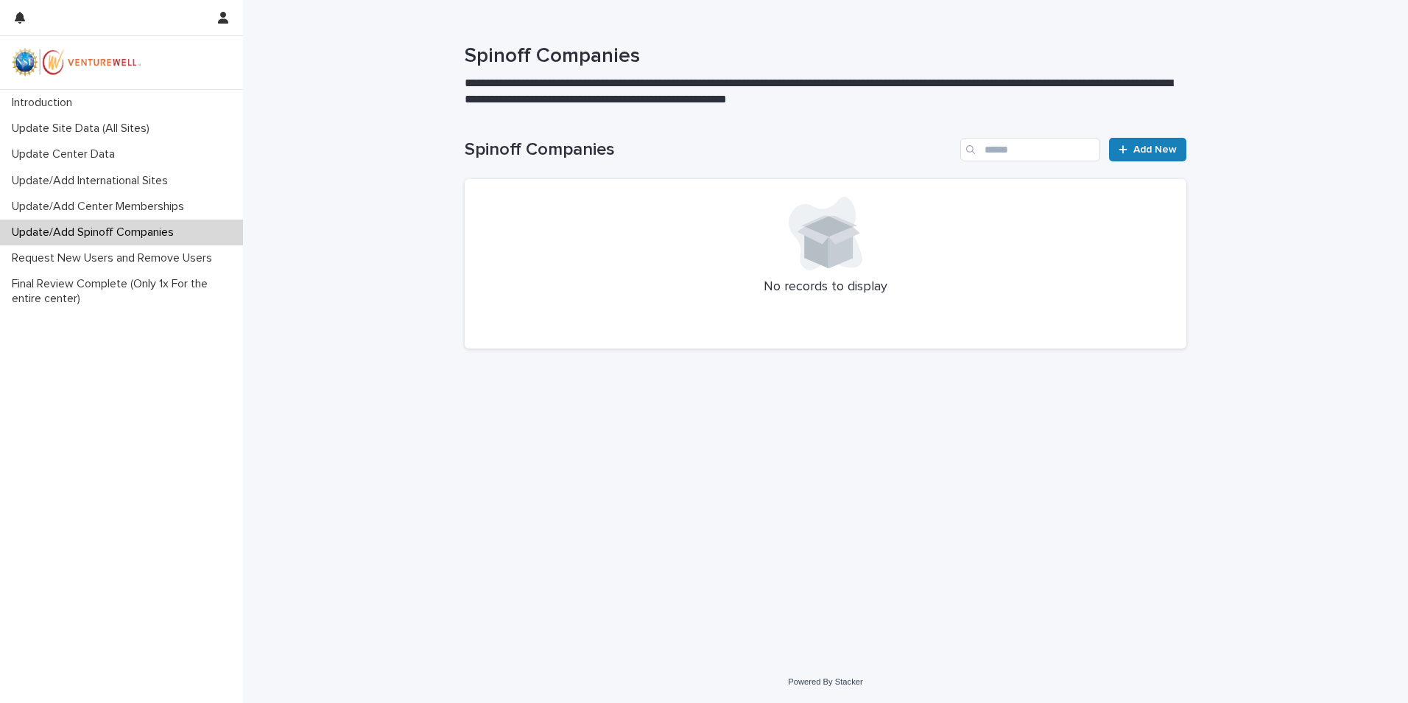
click at [27, 245] on div "Update/Add Spinoff Companies" at bounding box center [121, 233] width 243 height 26
click at [21, 259] on p "Request New Users and Remove Users" at bounding box center [115, 258] width 218 height 14
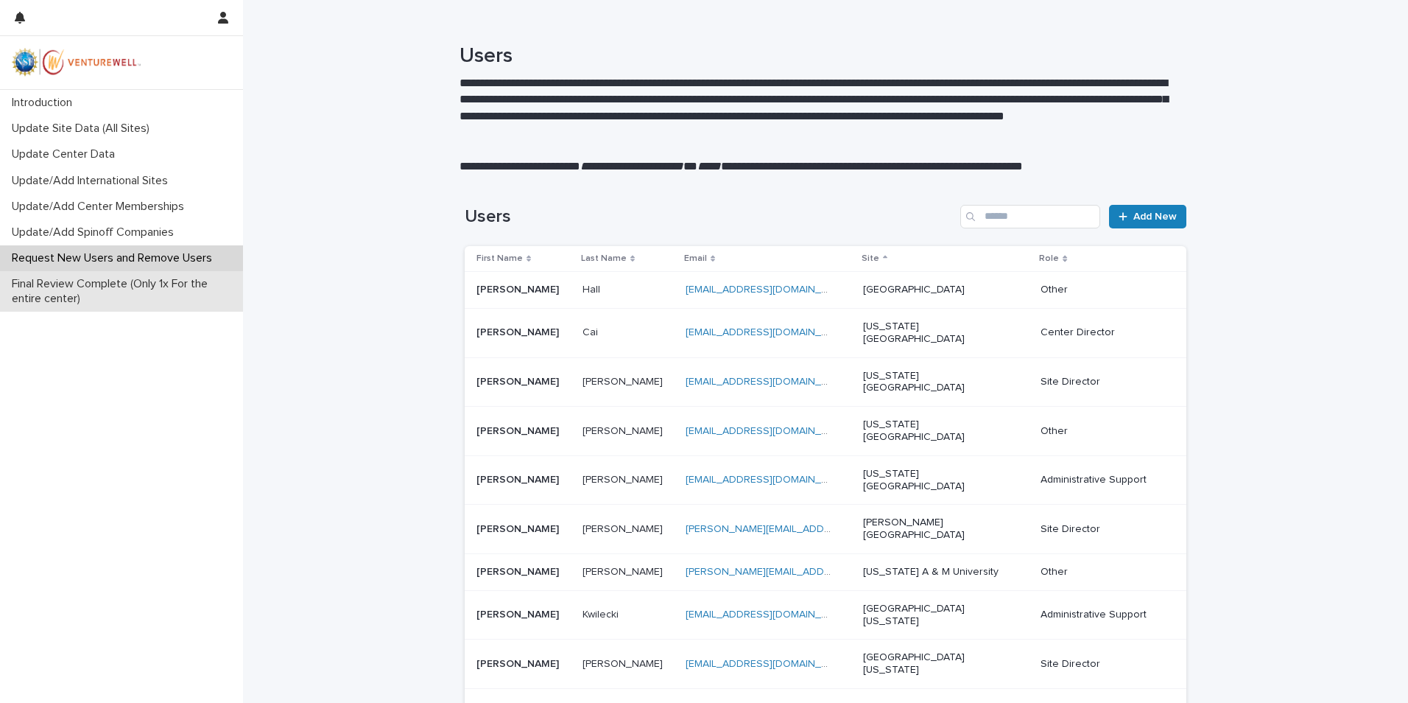
click at [29, 288] on p "Final Review Complete (Only 1x For the entire center)" at bounding box center [124, 291] width 237 height 28
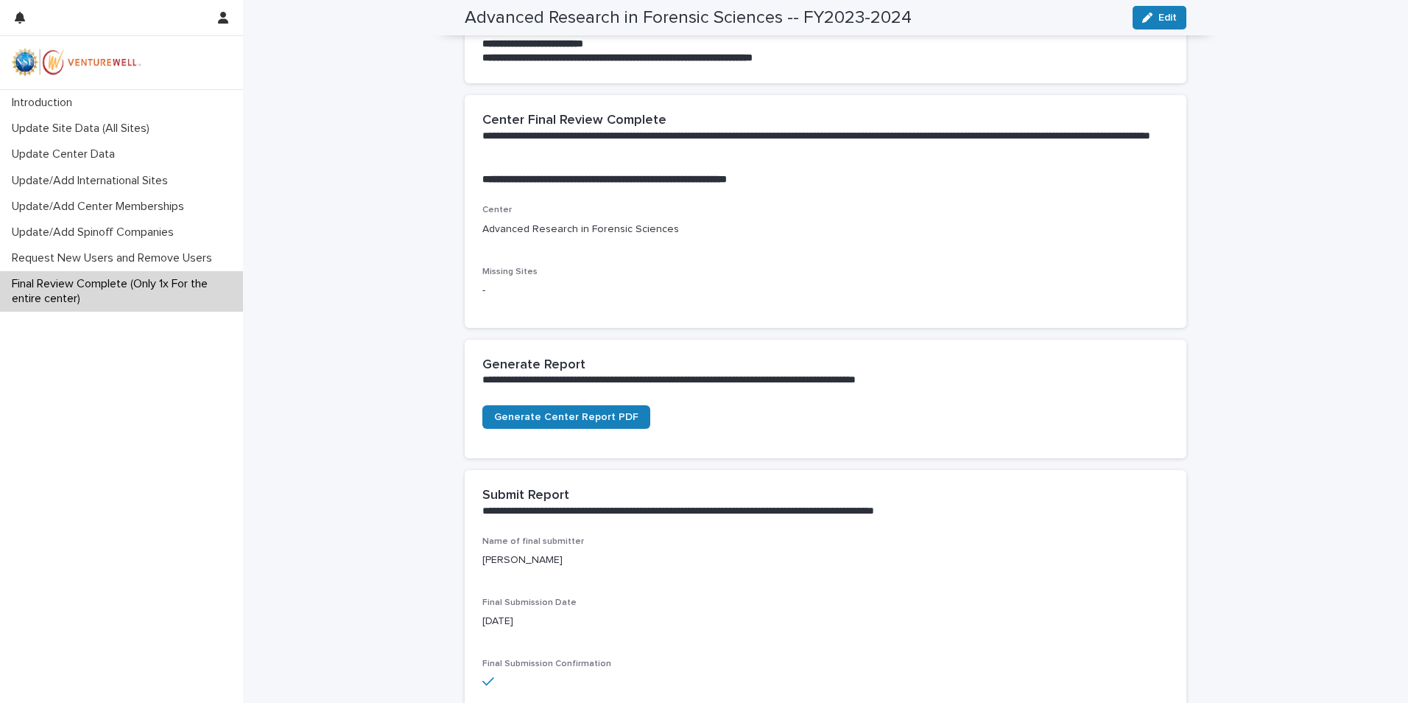
scroll to position [147, 0]
click at [560, 413] on span "Generate Center Report PDF" at bounding box center [566, 416] width 144 height 10
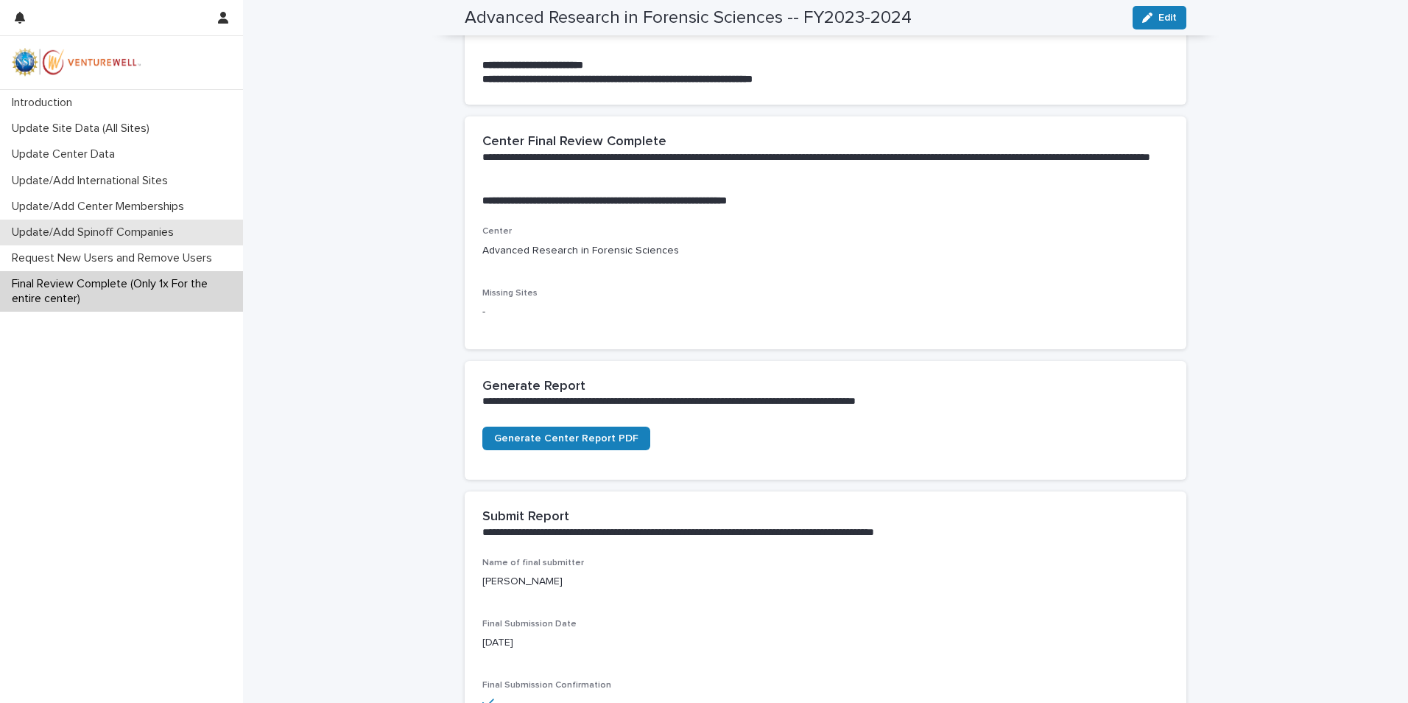
scroll to position [0, 0]
